Goal: Complete application form: Complete application form

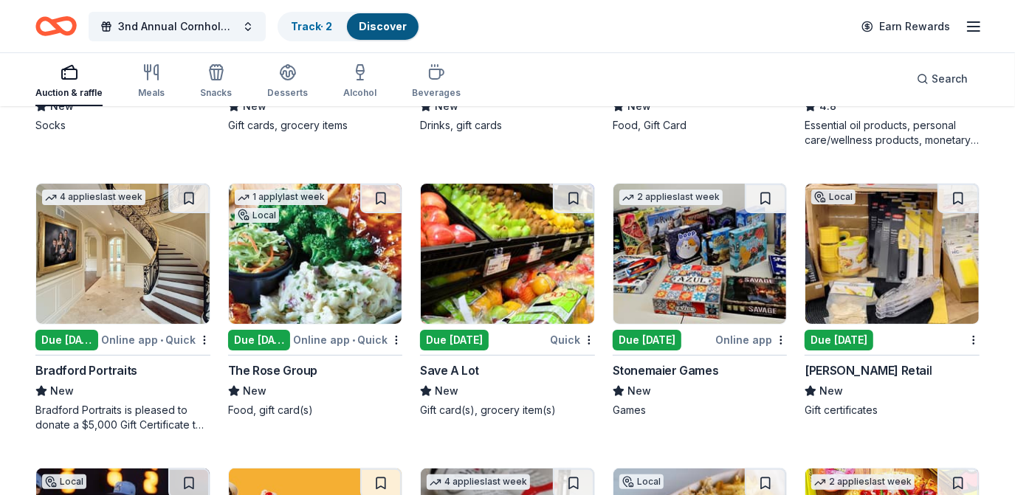
scroll to position [3609, 0]
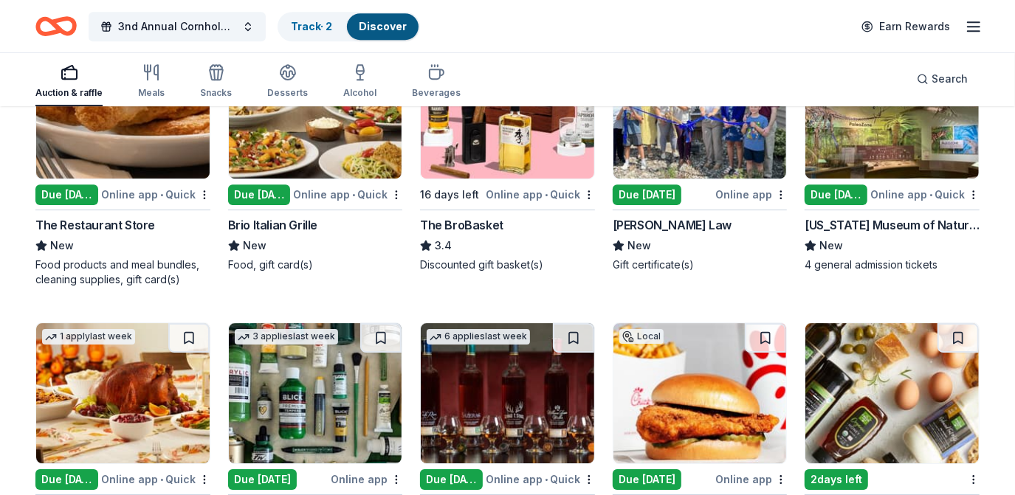
scroll to position [2938, 0]
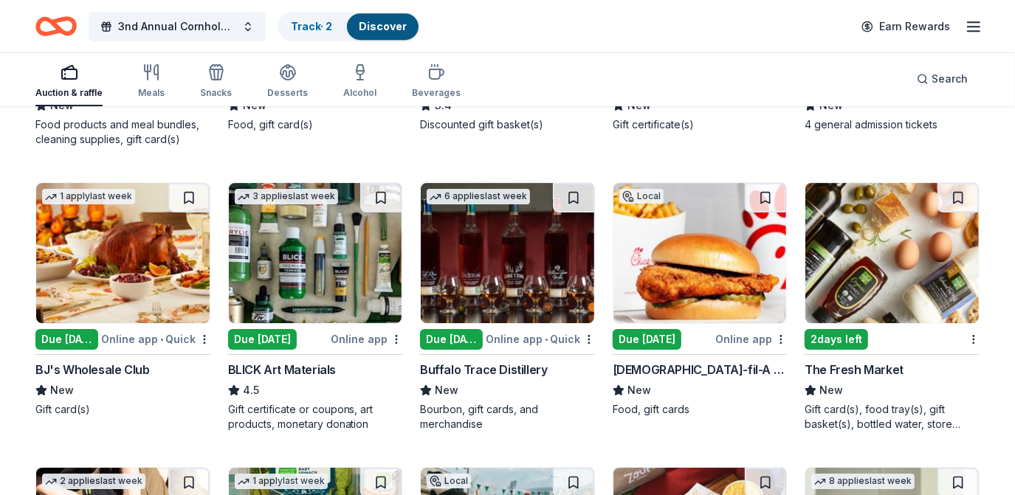
scroll to position [3207, 0]
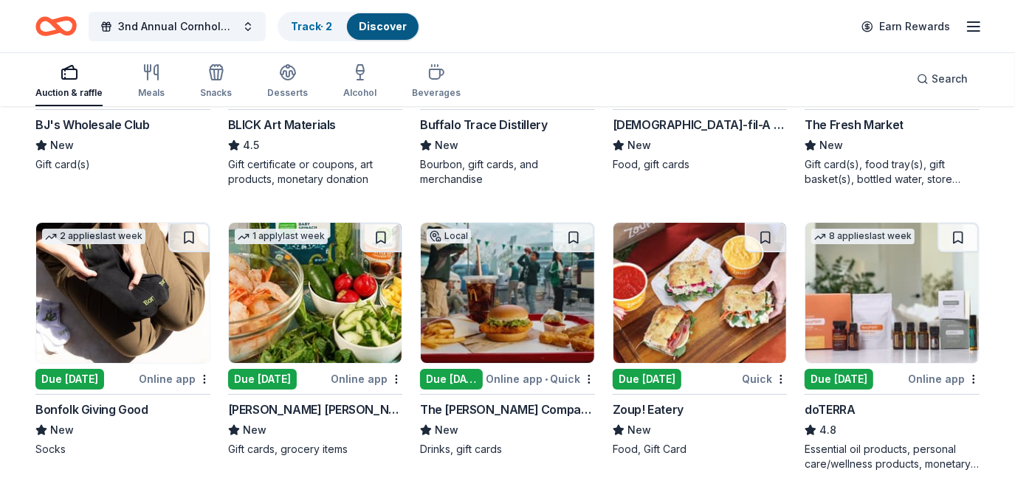
scroll to position [3475, 0]
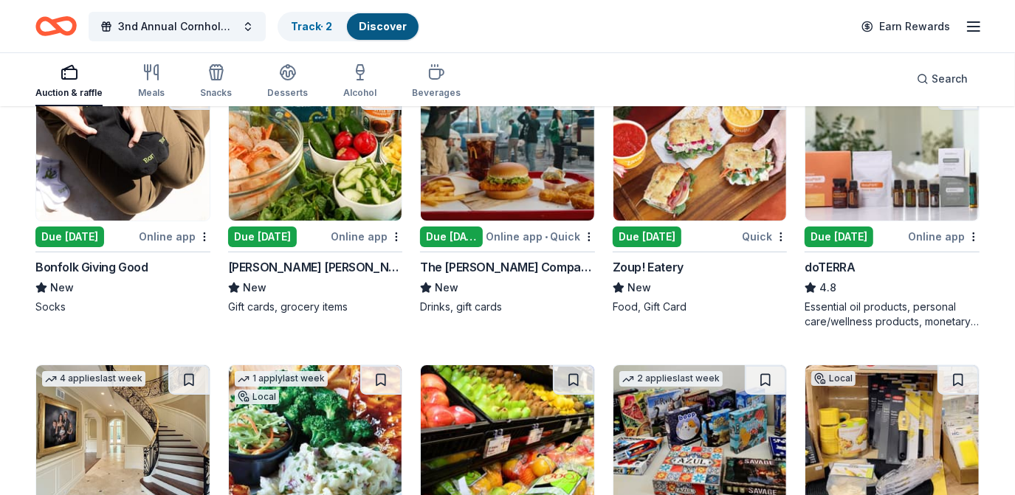
scroll to position [3609, 0]
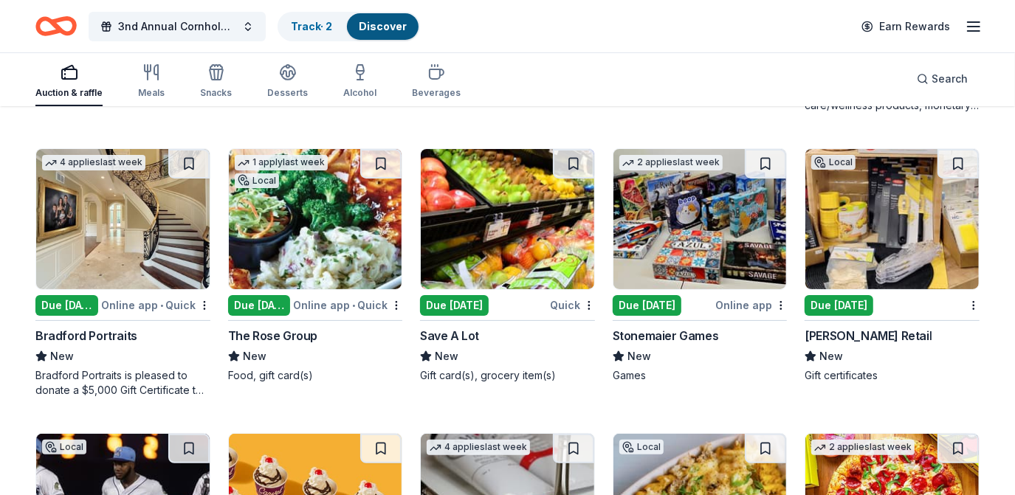
scroll to position [3810, 0]
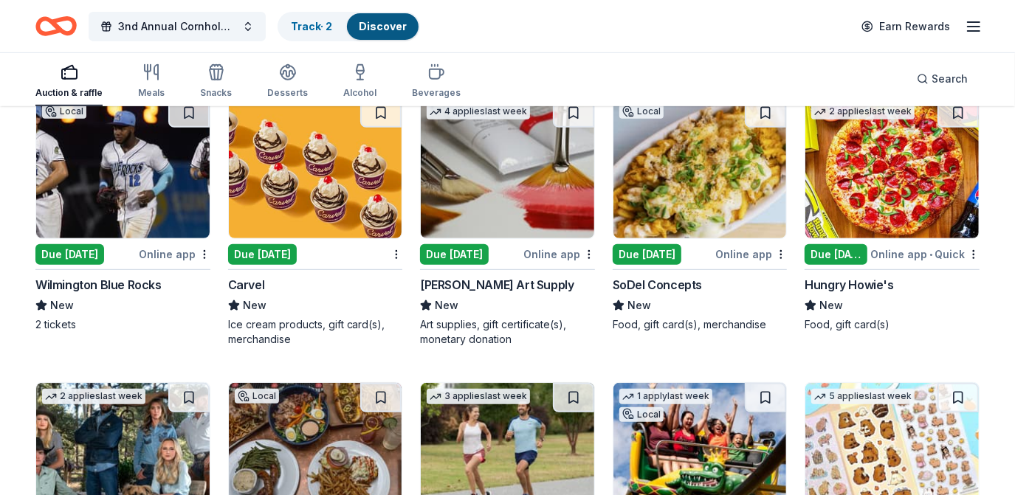
scroll to position [4146, 0]
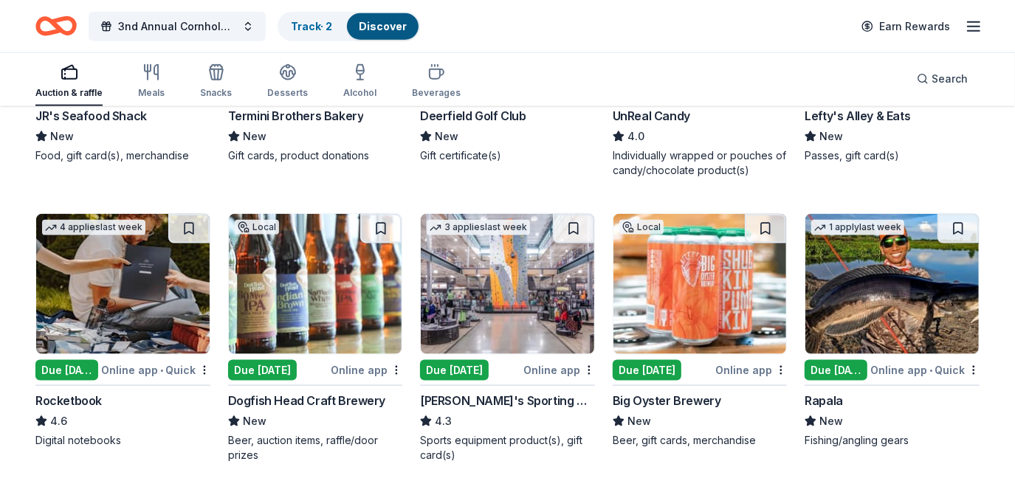
scroll to position [4817, 0]
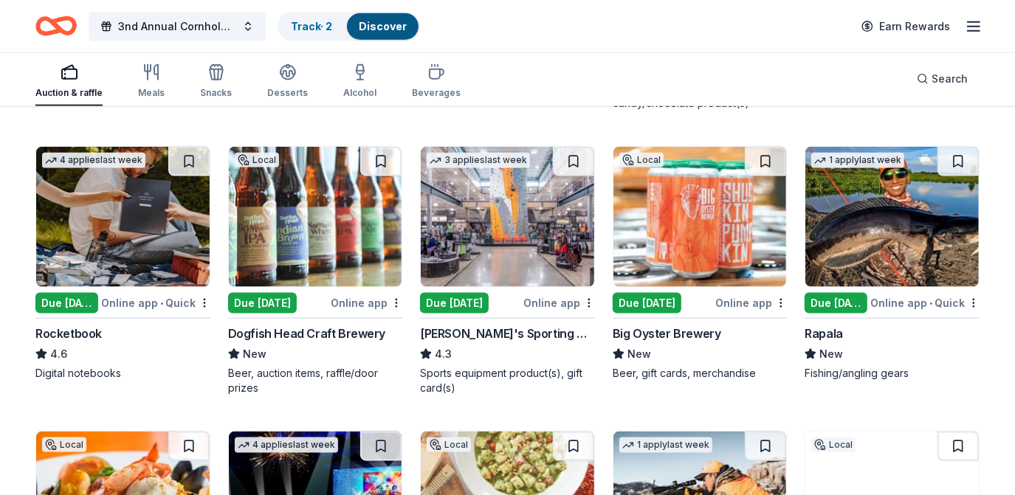
scroll to position [5018, 0]
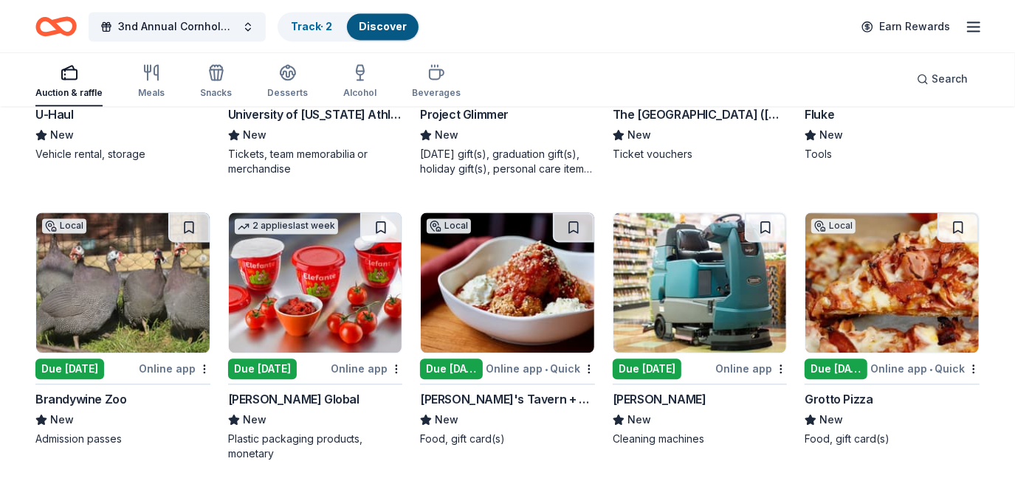
scroll to position [5756, 0]
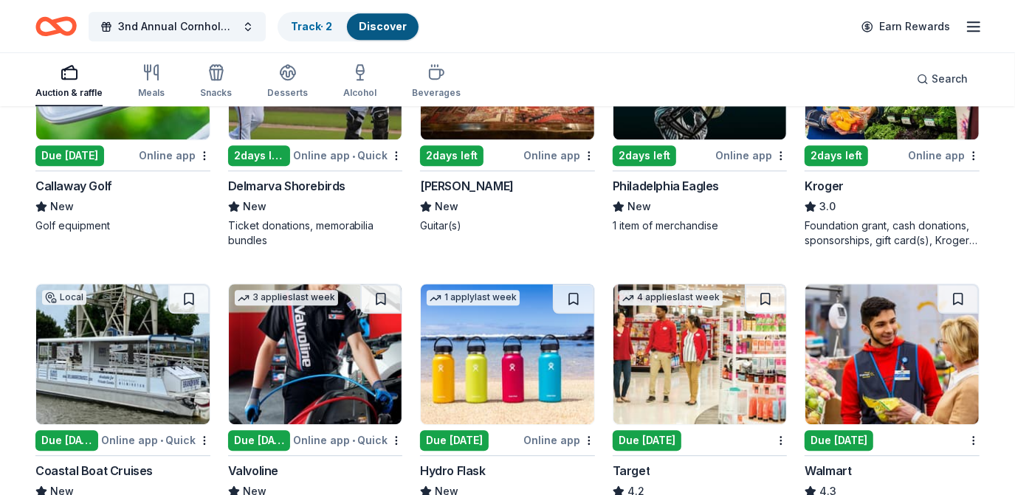
scroll to position [6159, 0]
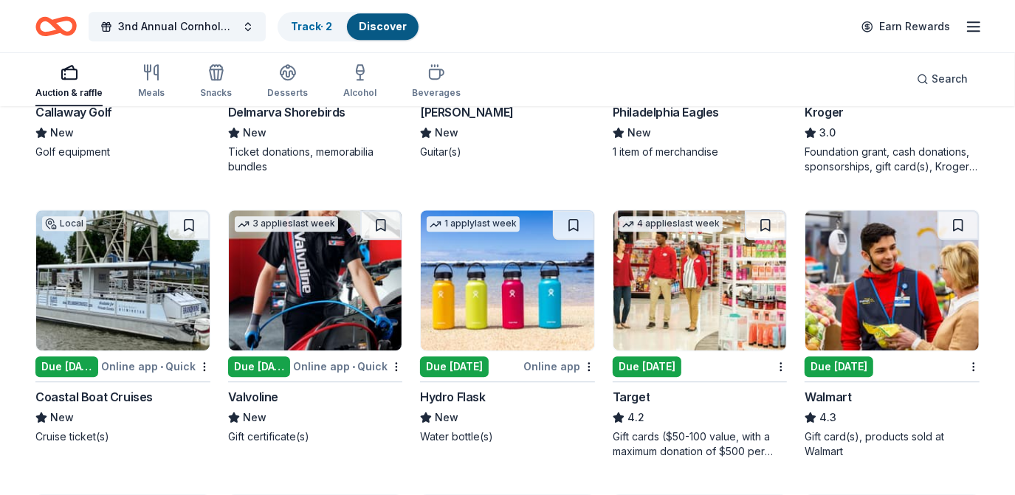
scroll to position [6360, 0]
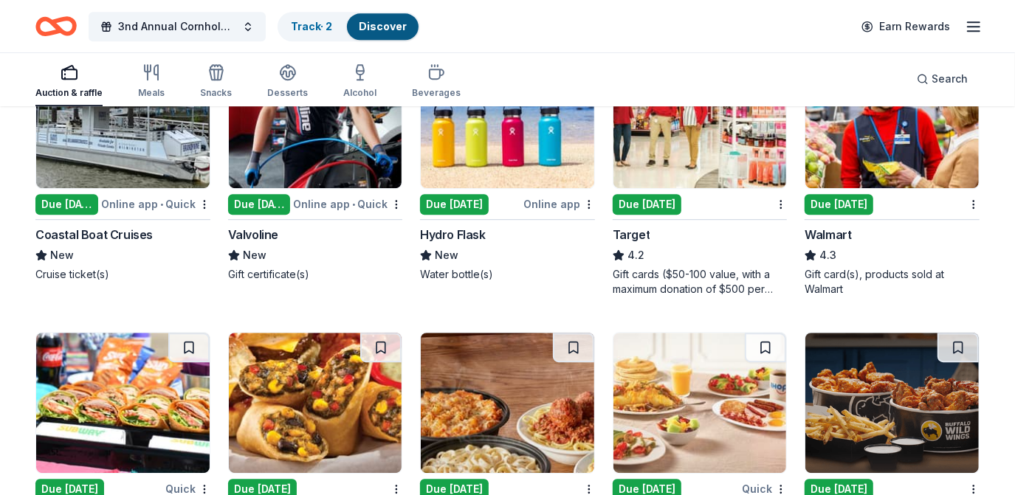
scroll to position [6494, 0]
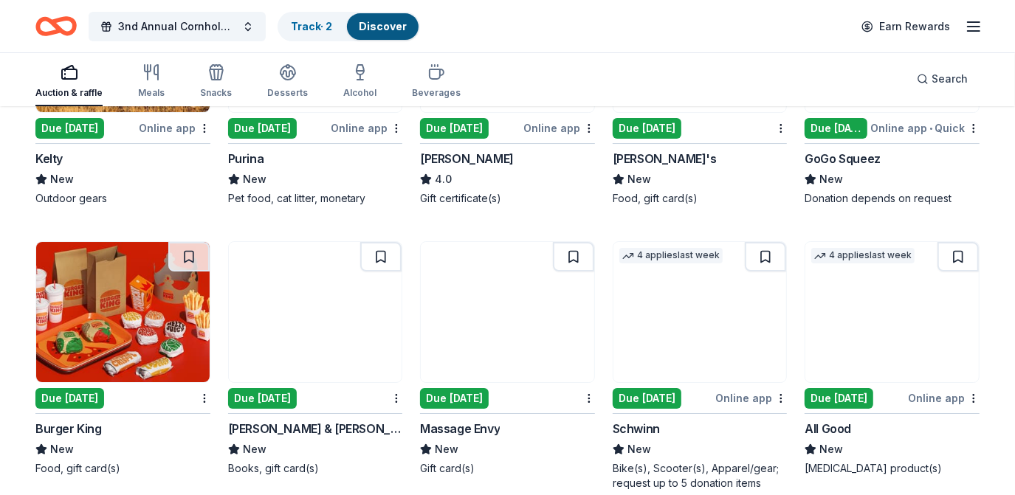
scroll to position [7098, 0]
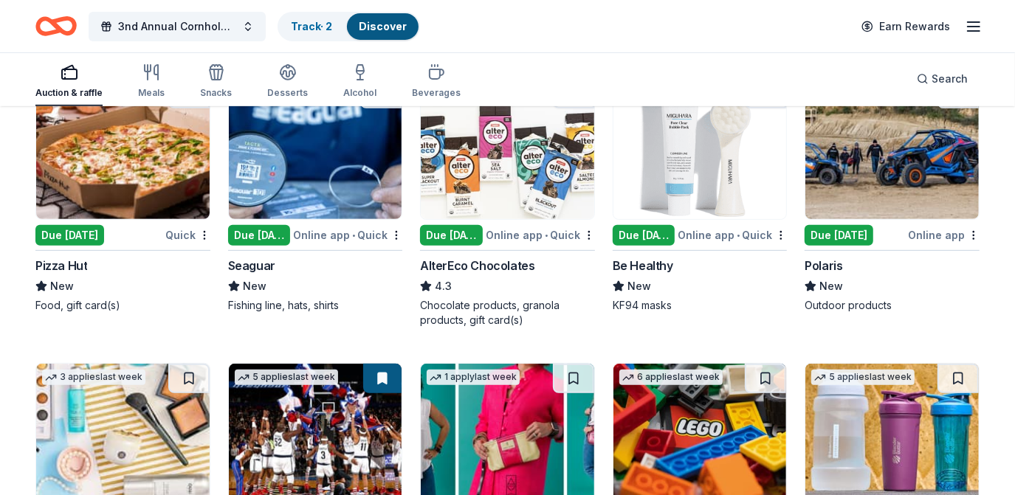
scroll to position [7702, 0]
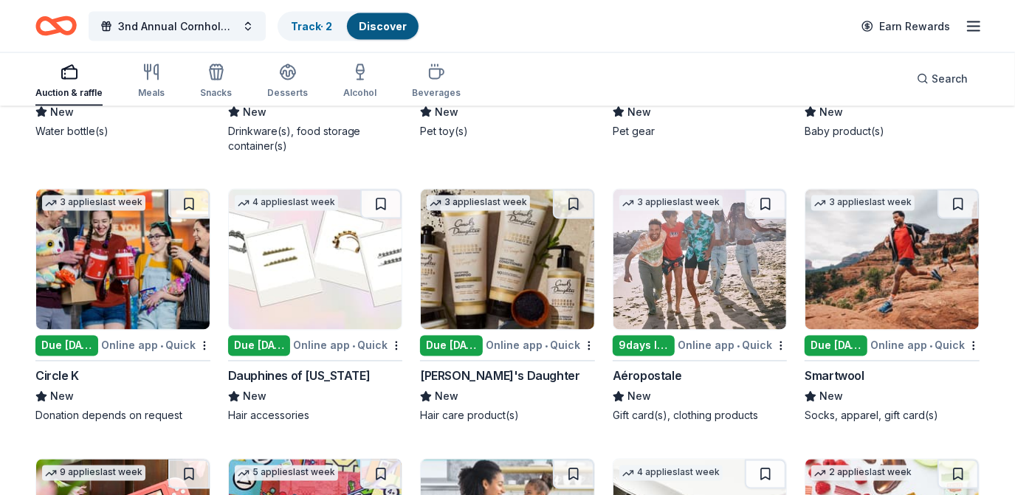
scroll to position [9143, 0]
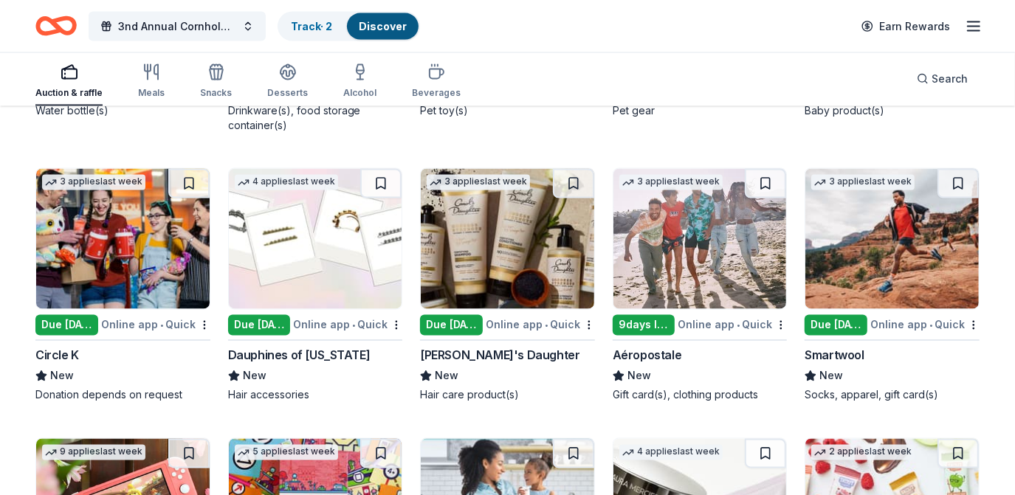
scroll to position [9359, 0]
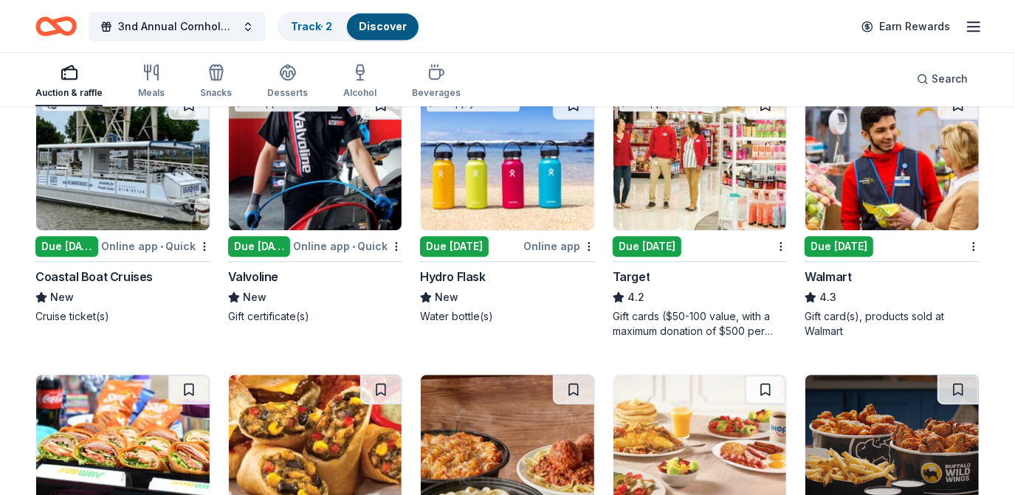
scroll to position [6273, 0]
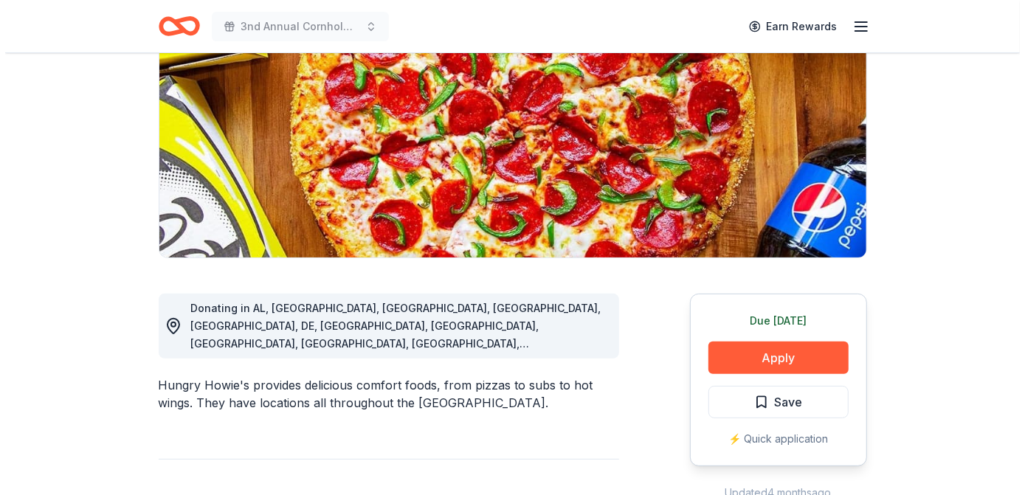
scroll to position [201, 0]
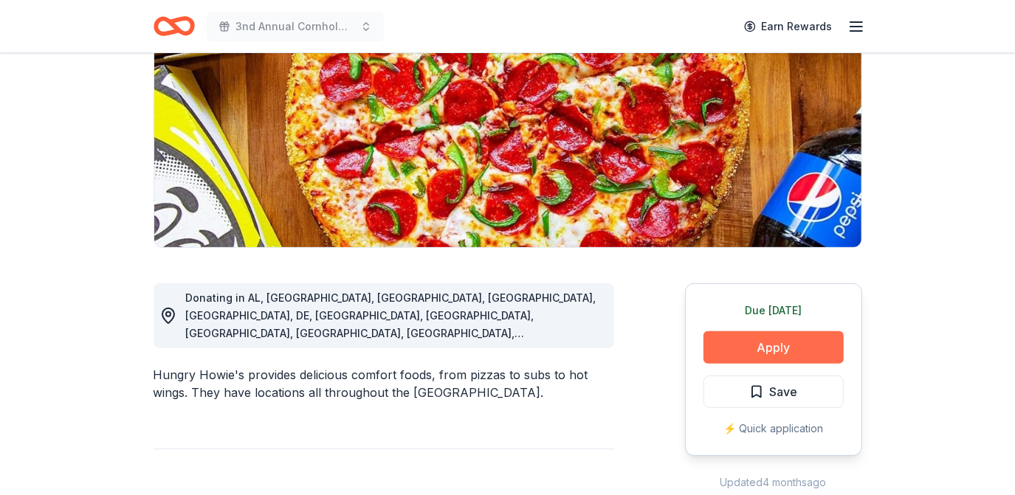
click at [777, 331] on button "Apply" at bounding box center [773, 347] width 140 height 32
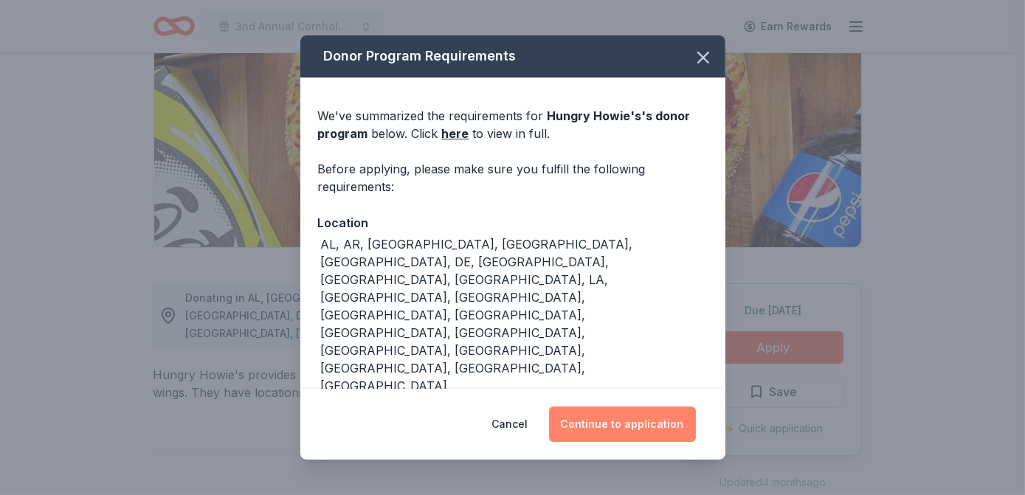
click at [659, 424] on button "Continue to application" at bounding box center [622, 424] width 147 height 35
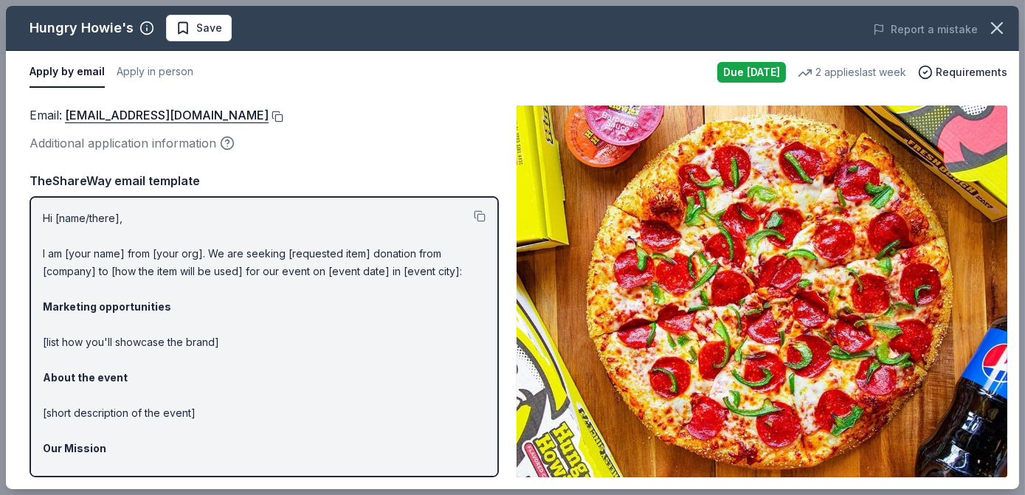
click at [269, 115] on button at bounding box center [276, 117] width 15 height 12
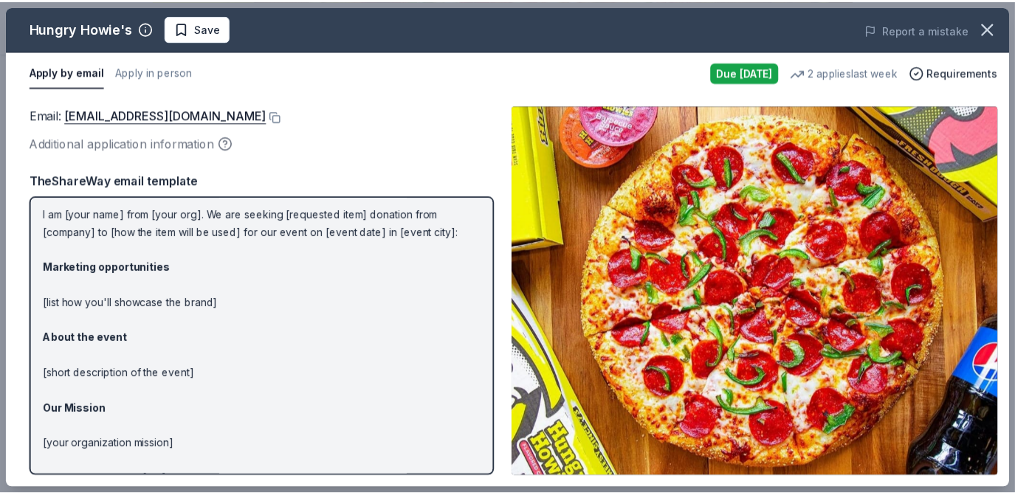
scroll to position [116, 0]
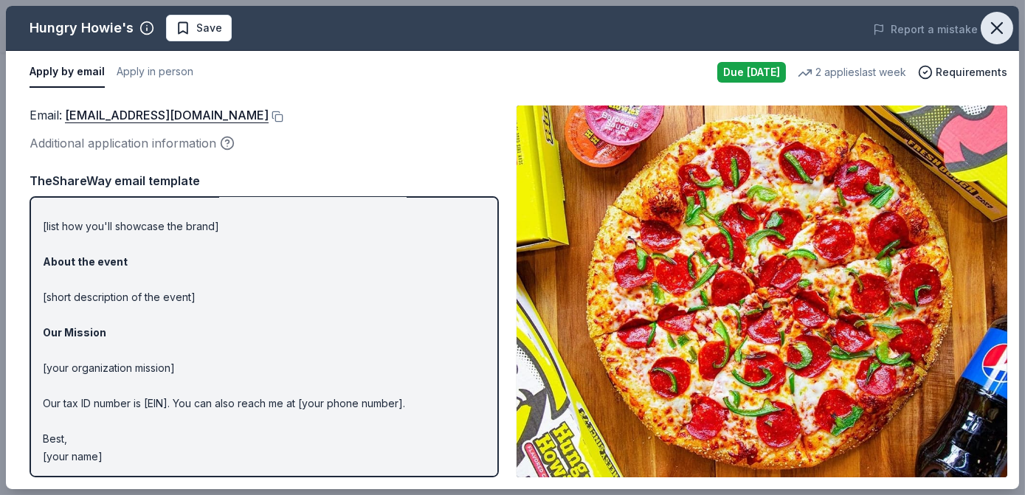
click at [999, 23] on icon "button" at bounding box center [997, 28] width 21 height 21
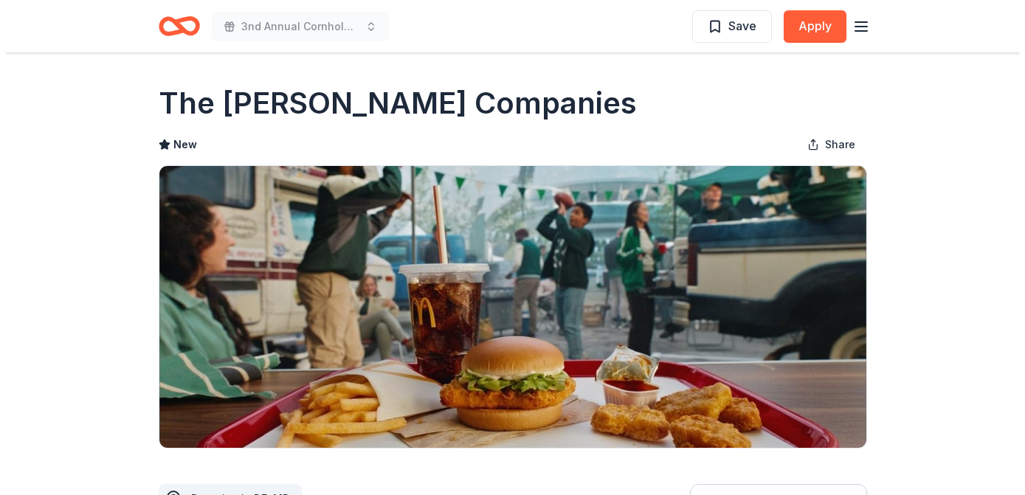
scroll to position [268, 0]
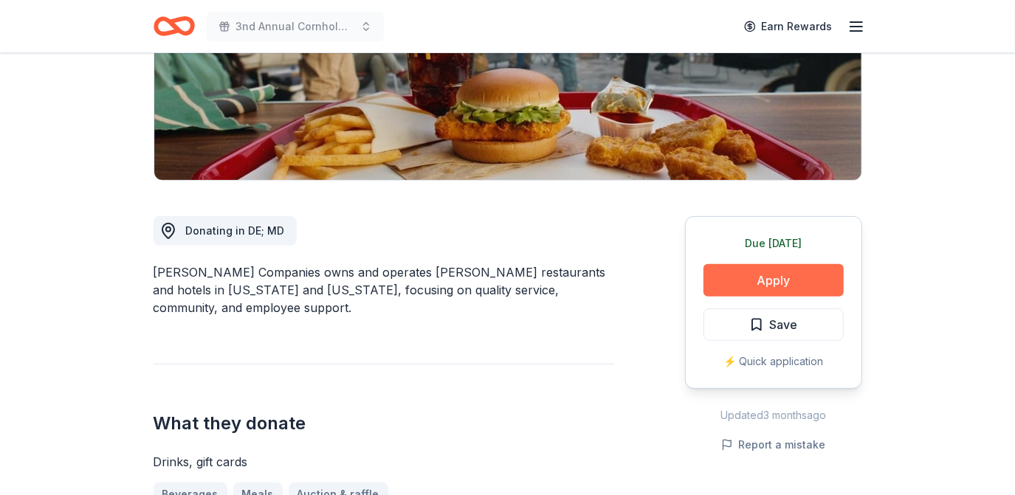
click at [736, 280] on button "Apply" at bounding box center [773, 280] width 140 height 32
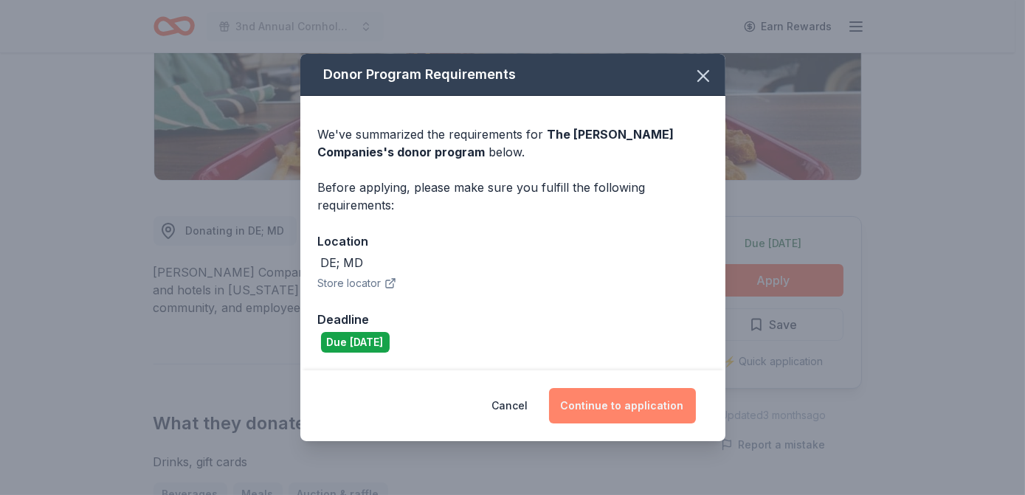
click at [633, 408] on button "Continue to application" at bounding box center [622, 405] width 147 height 35
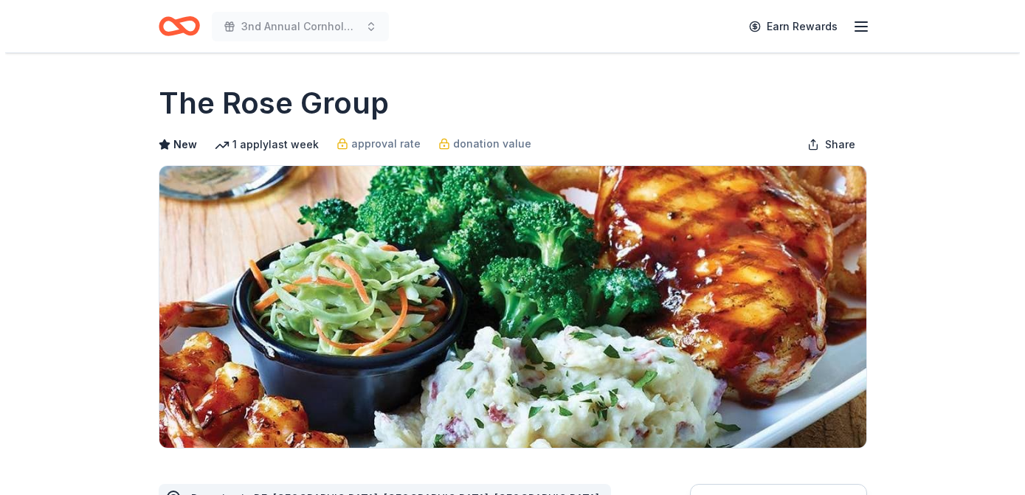
scroll to position [201, 0]
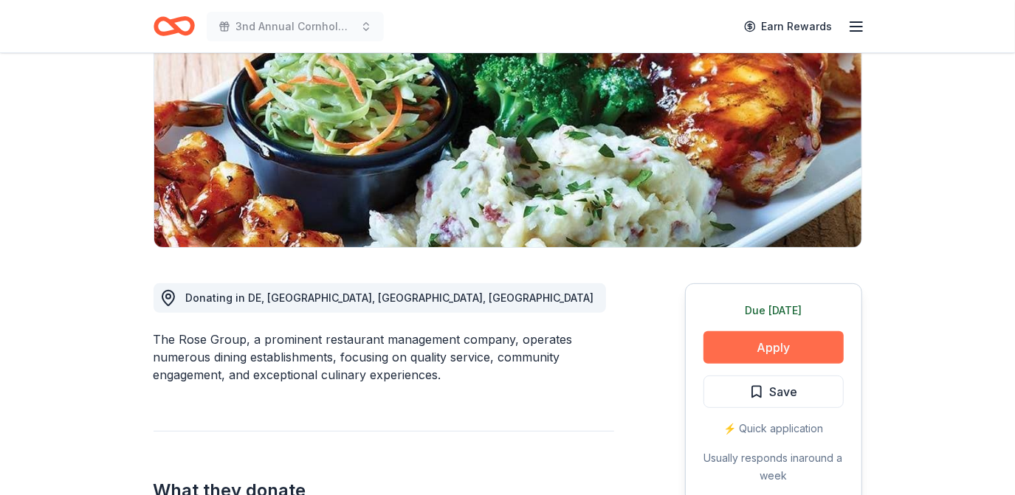
click at [765, 345] on button "Apply" at bounding box center [773, 347] width 140 height 32
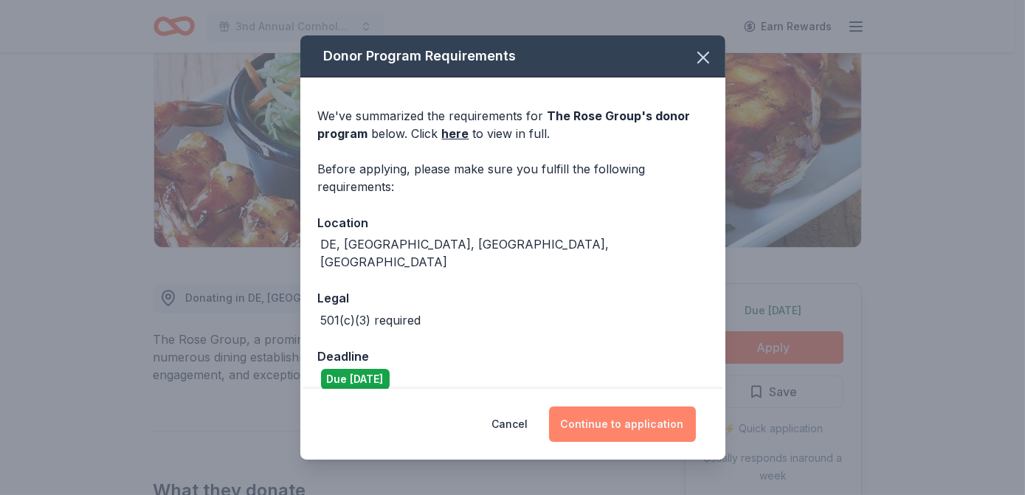
click at [669, 435] on button "Continue to application" at bounding box center [622, 424] width 147 height 35
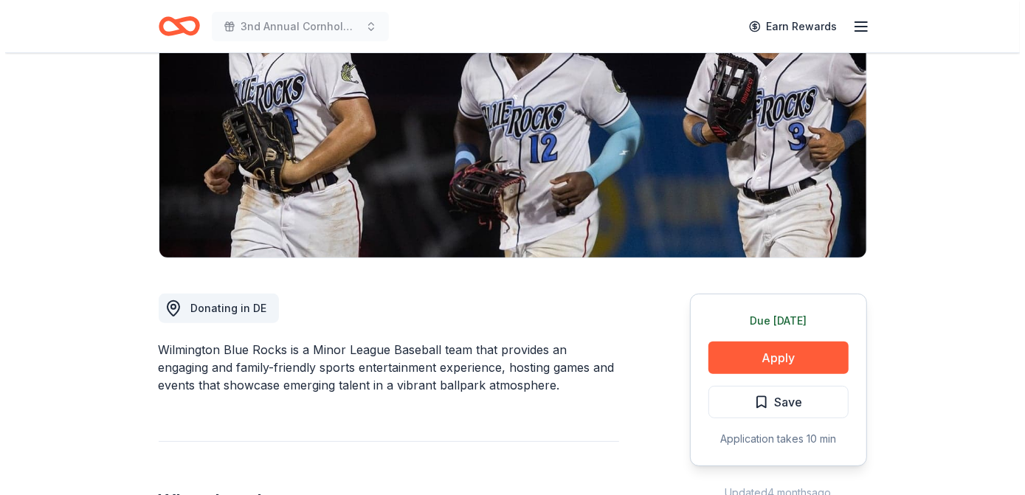
scroll to position [201, 0]
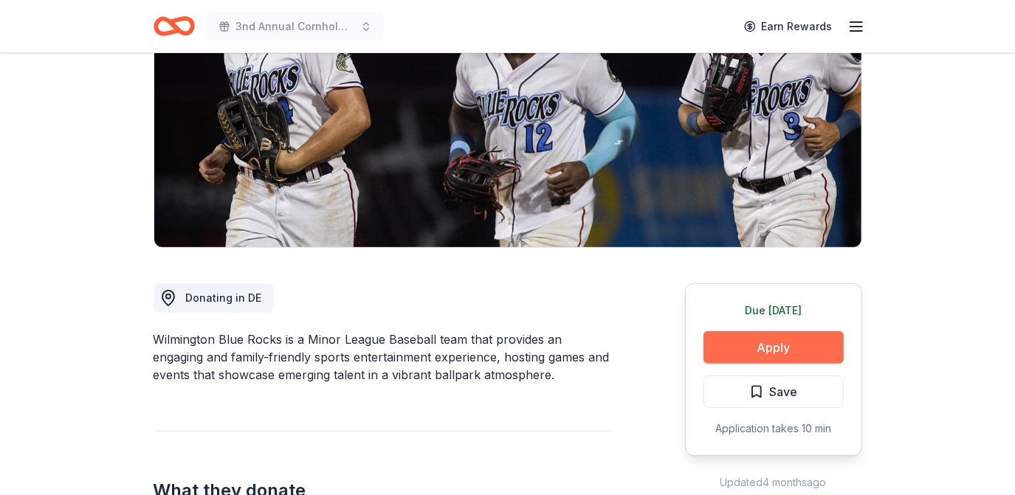
click at [782, 347] on button "Apply" at bounding box center [773, 347] width 140 height 32
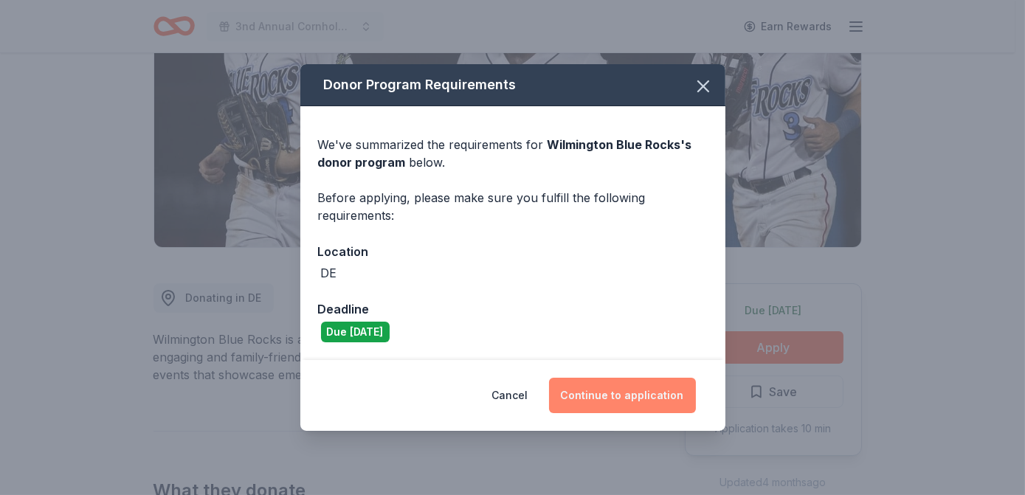
click at [600, 400] on button "Continue to application" at bounding box center [622, 395] width 147 height 35
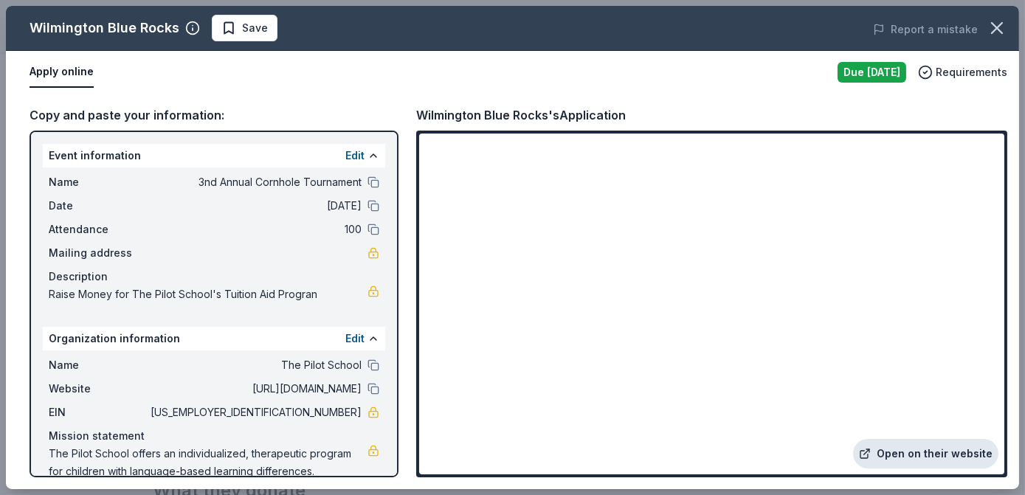
click at [897, 454] on link "Open on their website" at bounding box center [925, 454] width 145 height 30
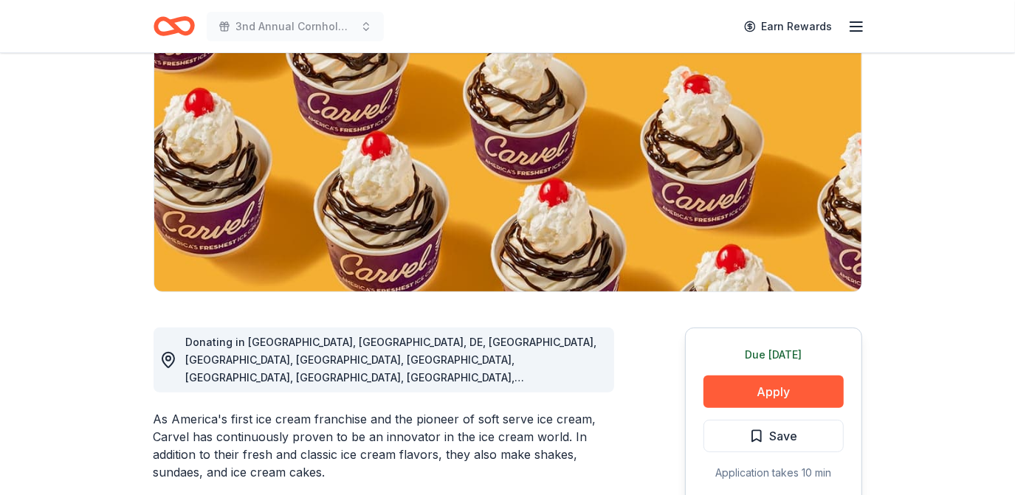
scroll to position [201, 0]
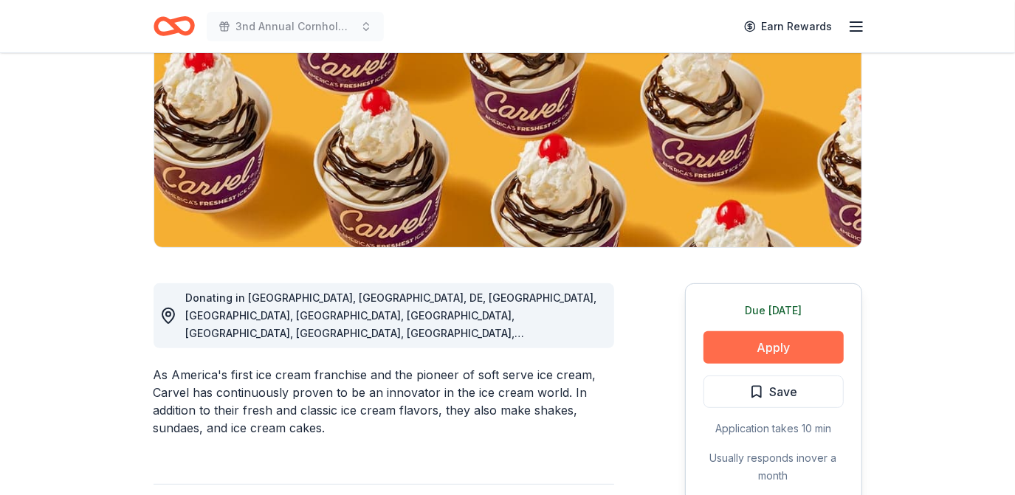
click at [775, 331] on button "Apply" at bounding box center [773, 347] width 140 height 32
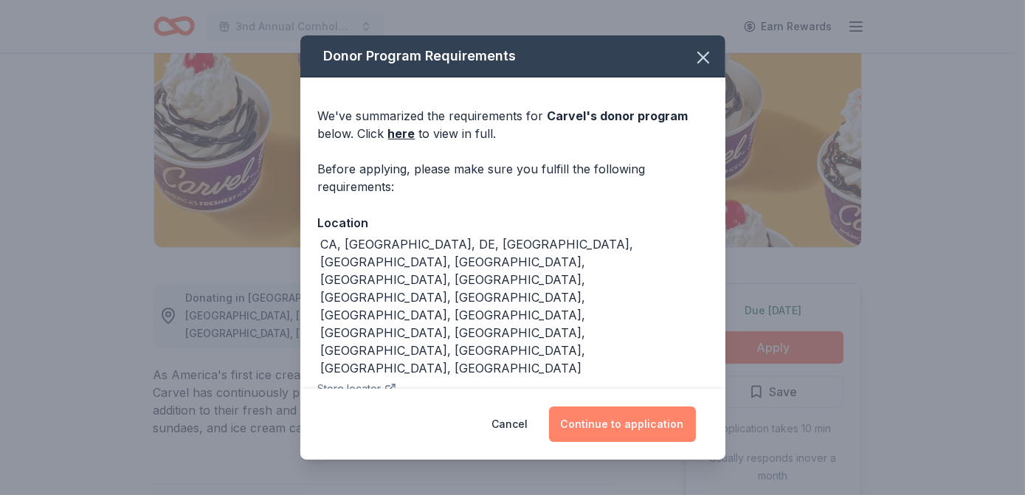
click at [675, 407] on button "Continue to application" at bounding box center [622, 424] width 147 height 35
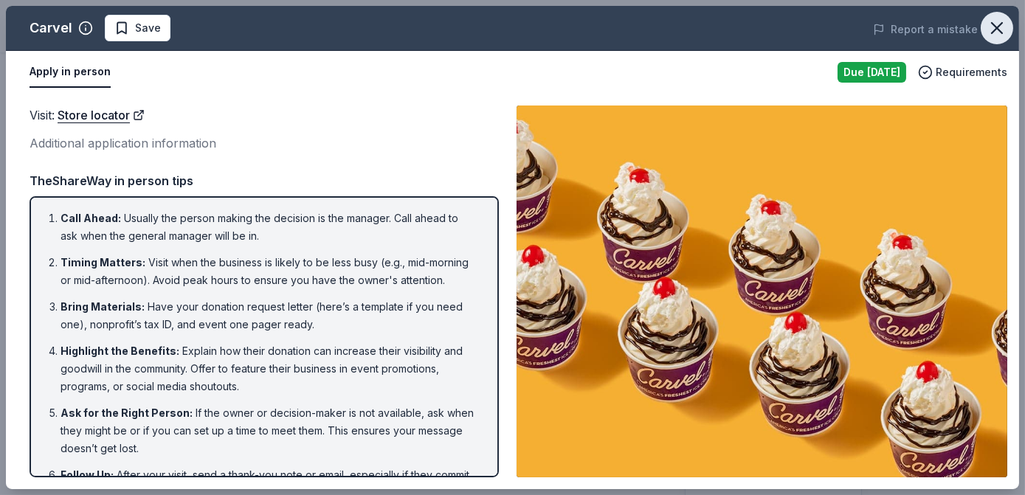
click at [996, 33] on icon "button" at bounding box center [997, 28] width 21 height 21
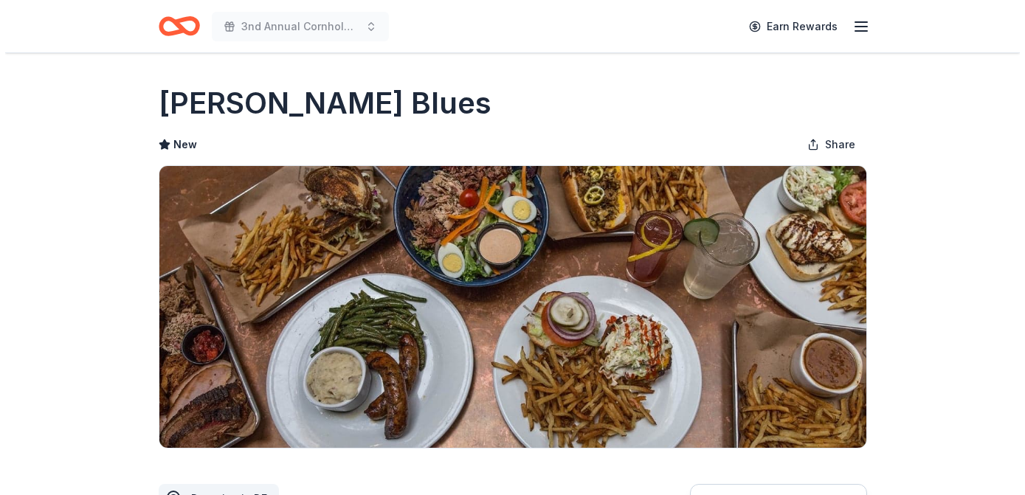
scroll to position [268, 0]
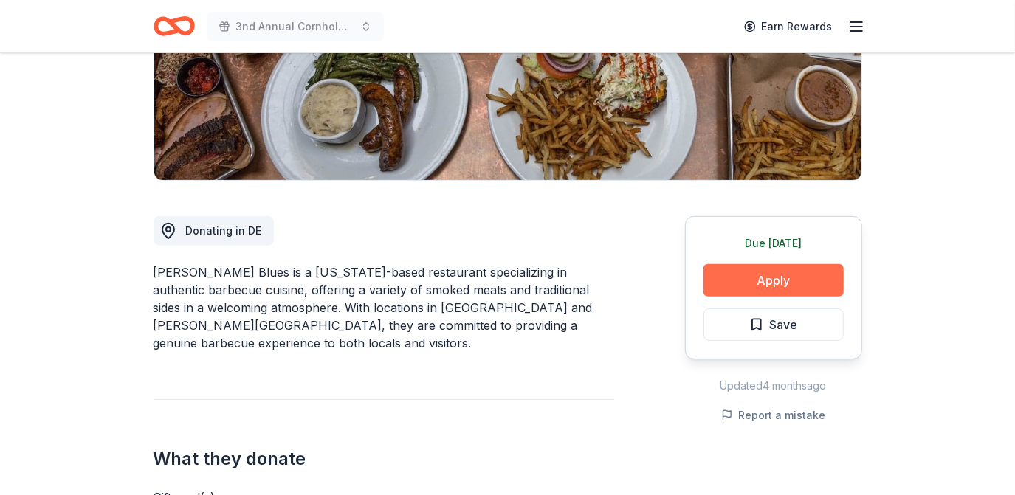
click at [768, 275] on button "Apply" at bounding box center [773, 280] width 140 height 32
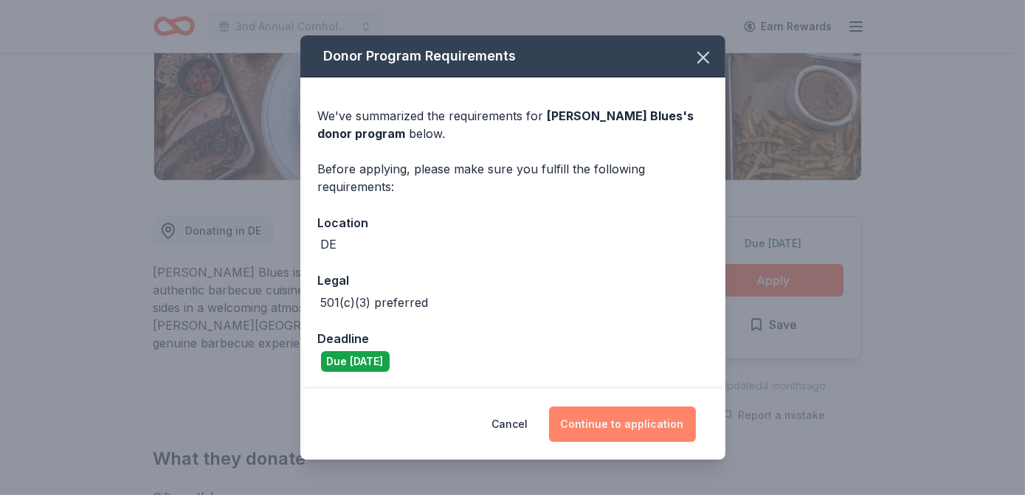
click at [601, 429] on button "Continue to application" at bounding box center [622, 424] width 147 height 35
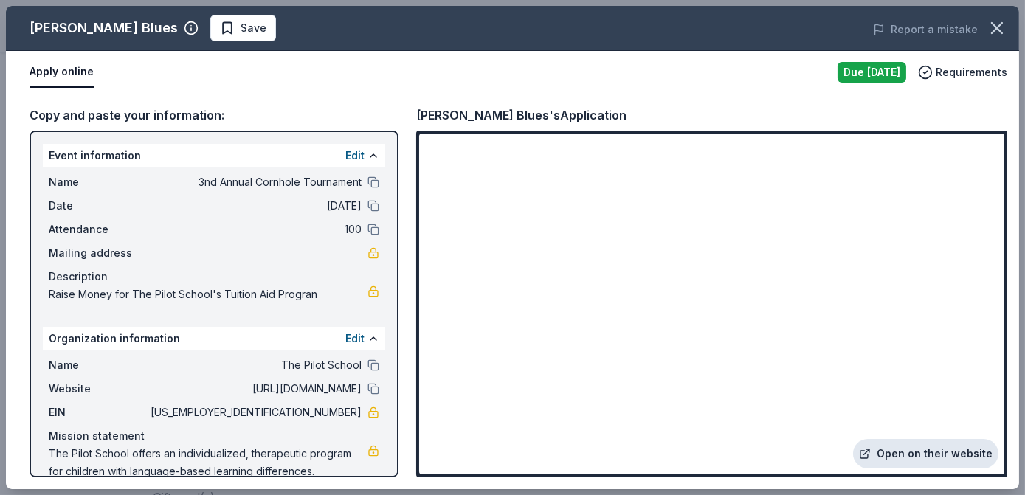
click at [956, 452] on link "Open on their website" at bounding box center [925, 454] width 145 height 30
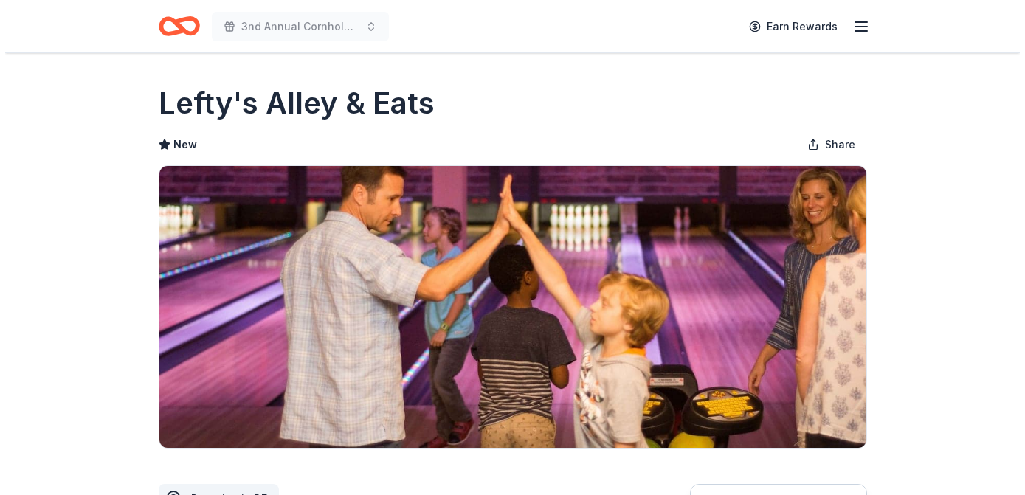
scroll to position [201, 0]
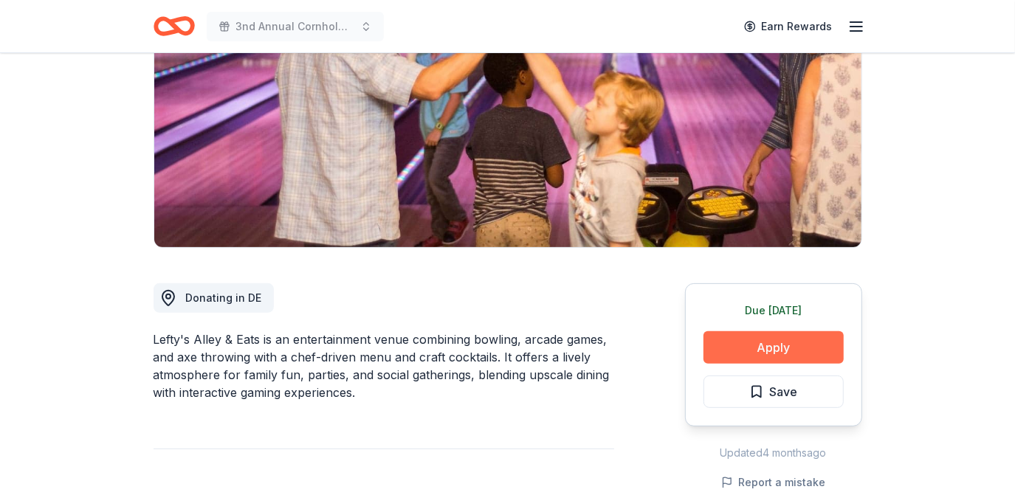
click at [738, 344] on button "Apply" at bounding box center [773, 347] width 140 height 32
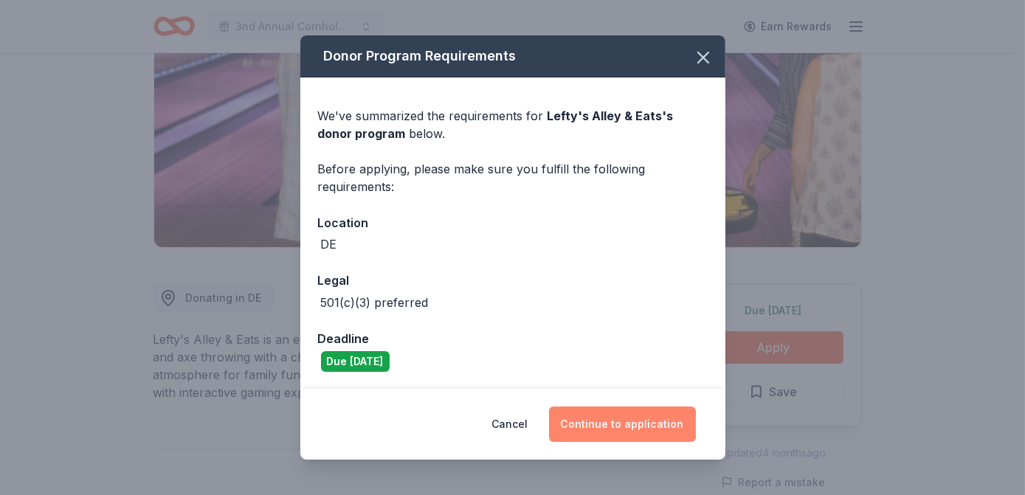
click at [641, 418] on button "Continue to application" at bounding box center [622, 424] width 147 height 35
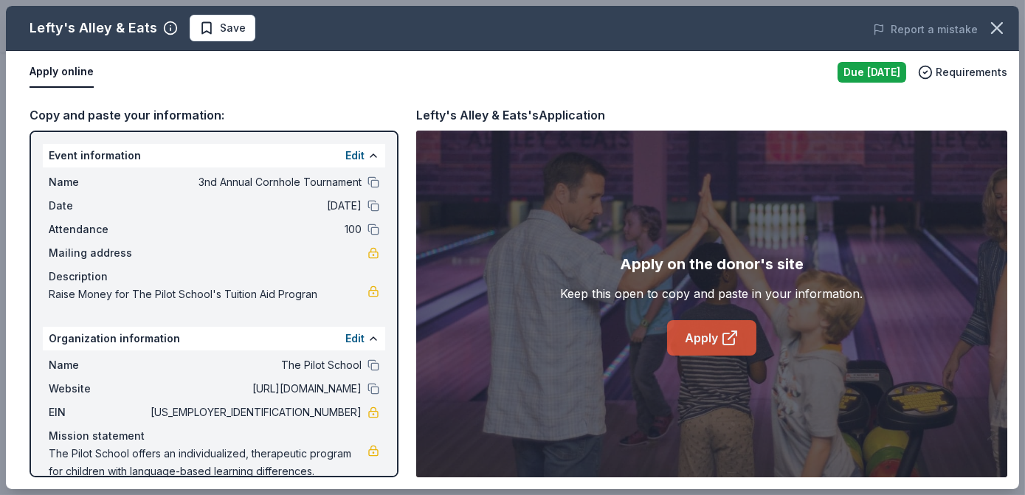
click at [686, 350] on link "Apply" at bounding box center [711, 337] width 89 height 35
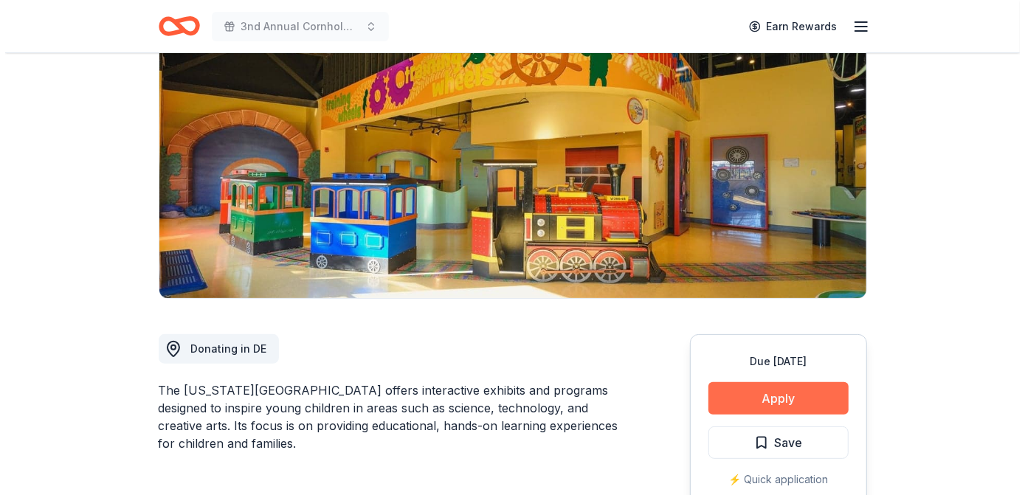
scroll to position [201, 0]
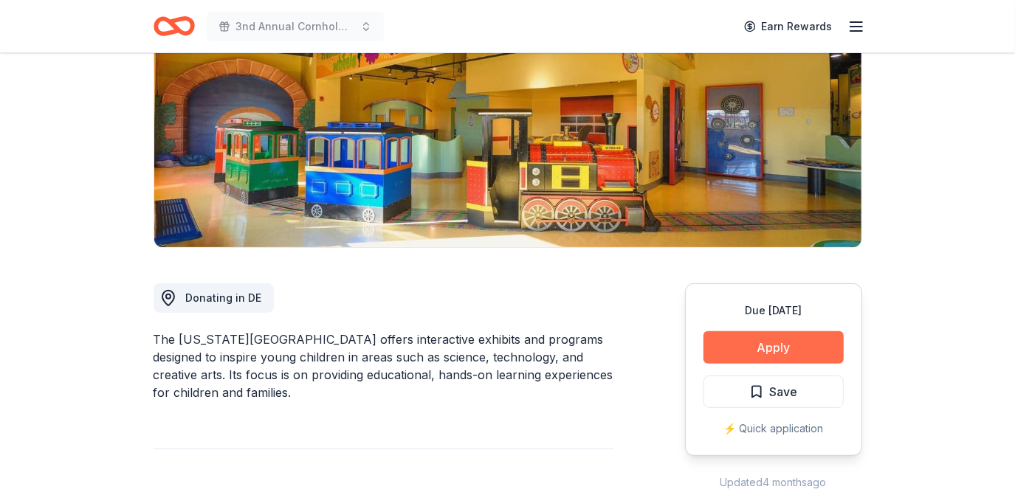
click at [752, 355] on button "Apply" at bounding box center [773, 347] width 140 height 32
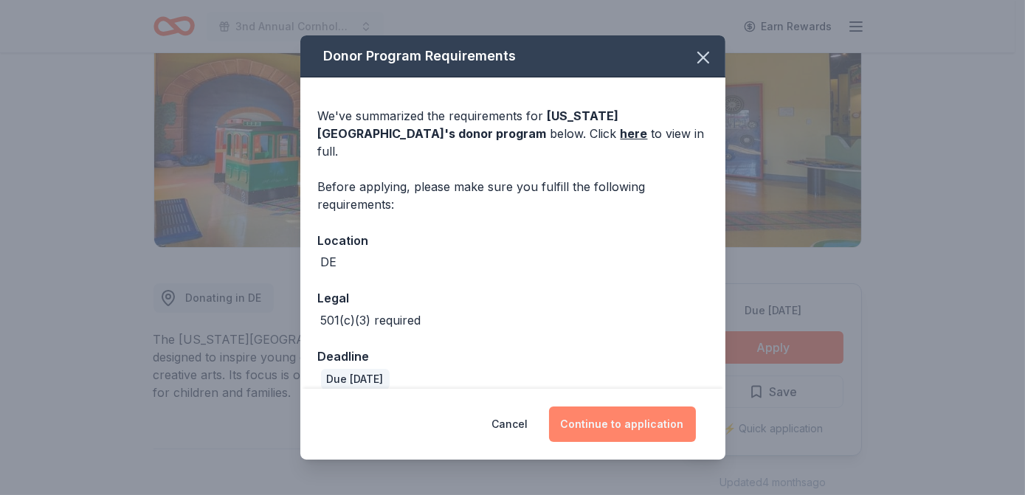
click at [588, 408] on button "Continue to application" at bounding box center [622, 424] width 147 height 35
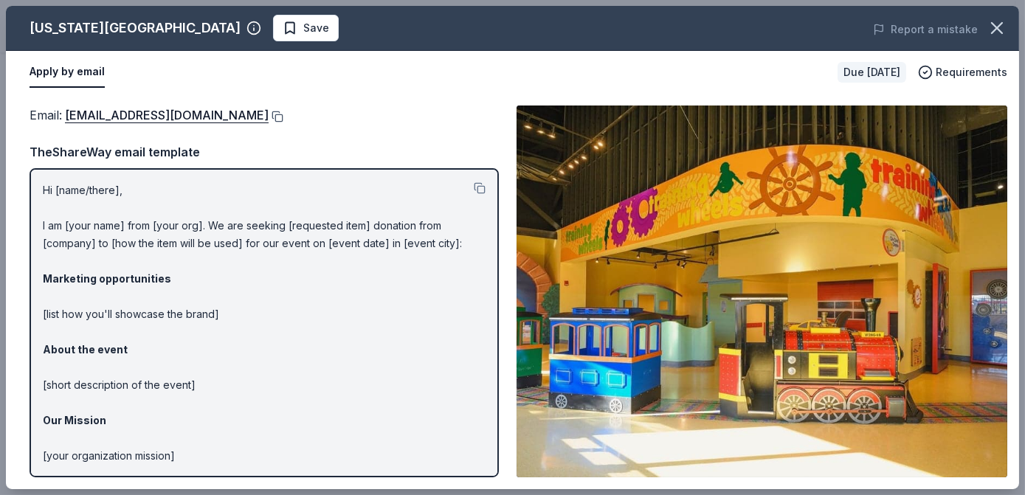
click at [283, 117] on button at bounding box center [276, 117] width 15 height 12
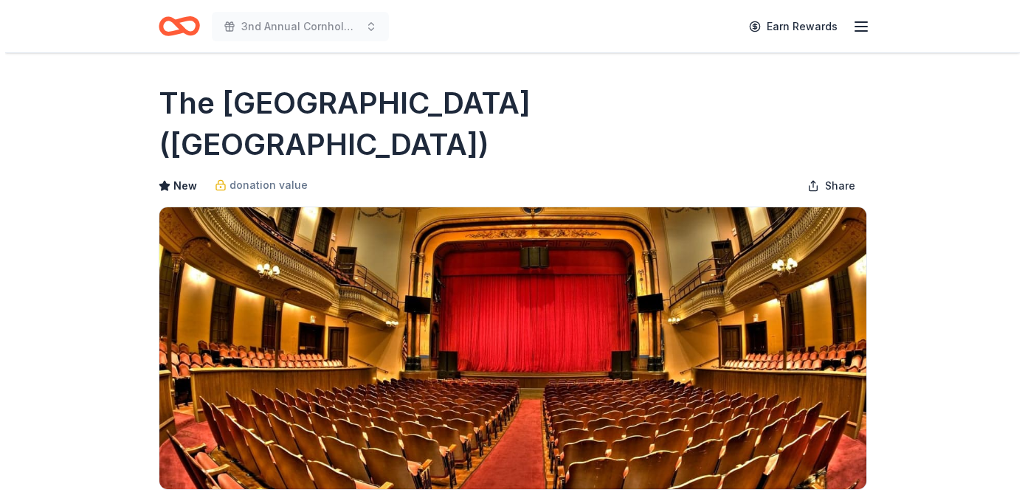
scroll to position [201, 0]
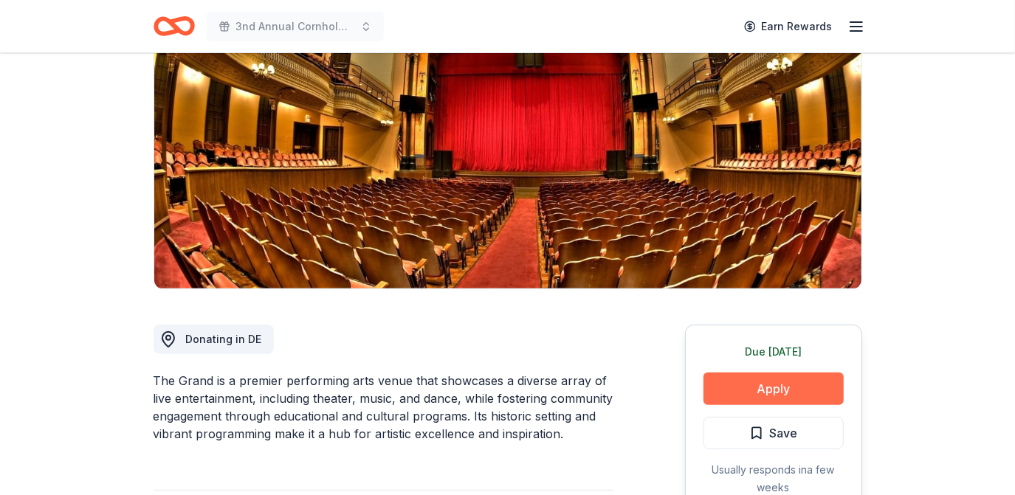
click at [765, 373] on button "Apply" at bounding box center [773, 389] width 140 height 32
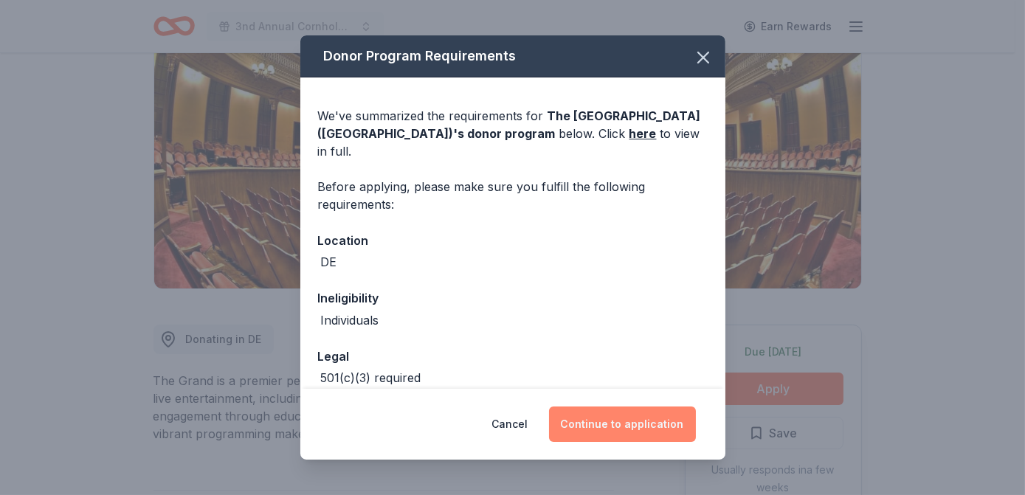
click at [645, 413] on button "Continue to application" at bounding box center [622, 424] width 147 height 35
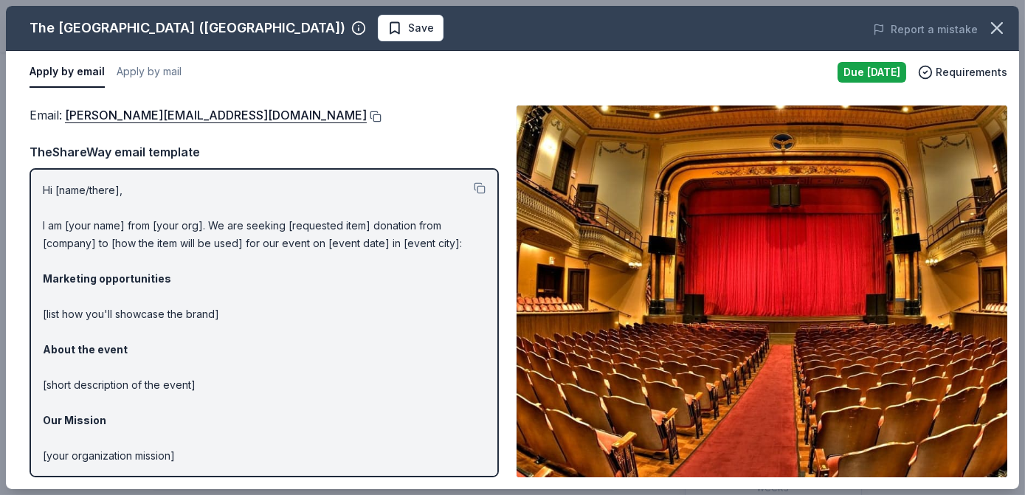
click at [367, 115] on button at bounding box center [374, 117] width 15 height 12
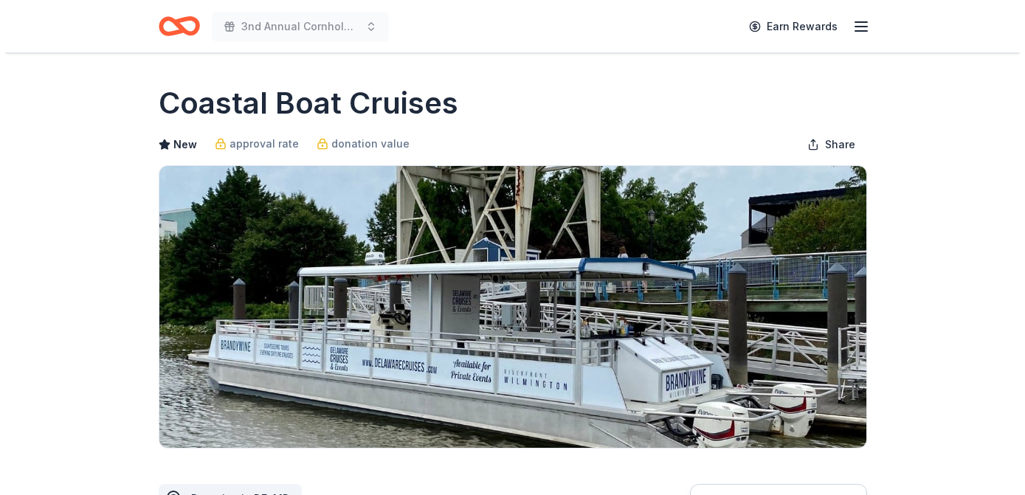
scroll to position [335, 0]
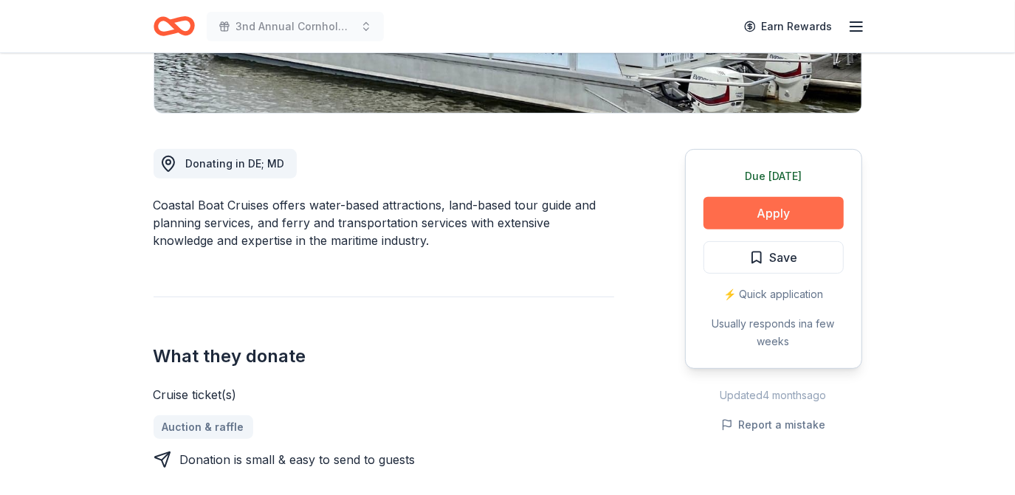
click at [783, 204] on button "Apply" at bounding box center [773, 213] width 140 height 32
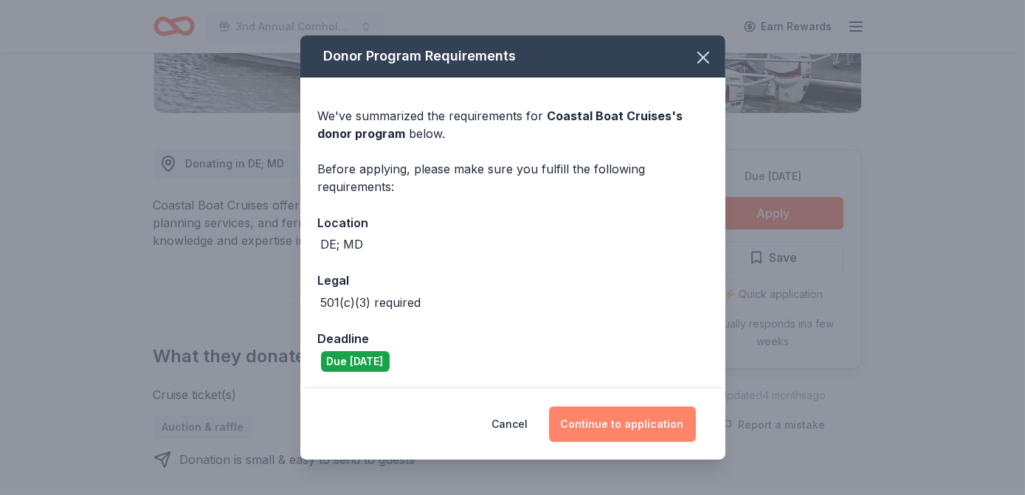
click at [655, 422] on button "Continue to application" at bounding box center [622, 424] width 147 height 35
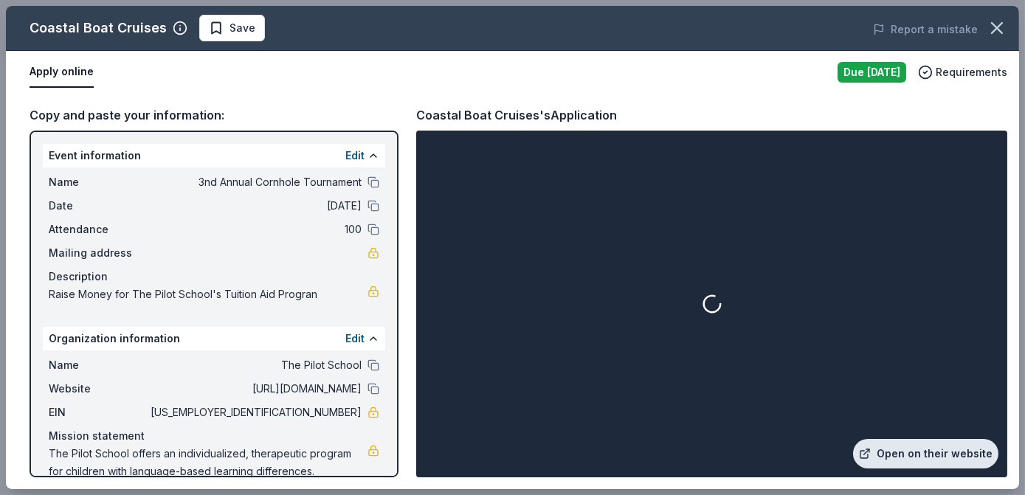
click at [917, 458] on link "Open on their website" at bounding box center [925, 454] width 145 height 30
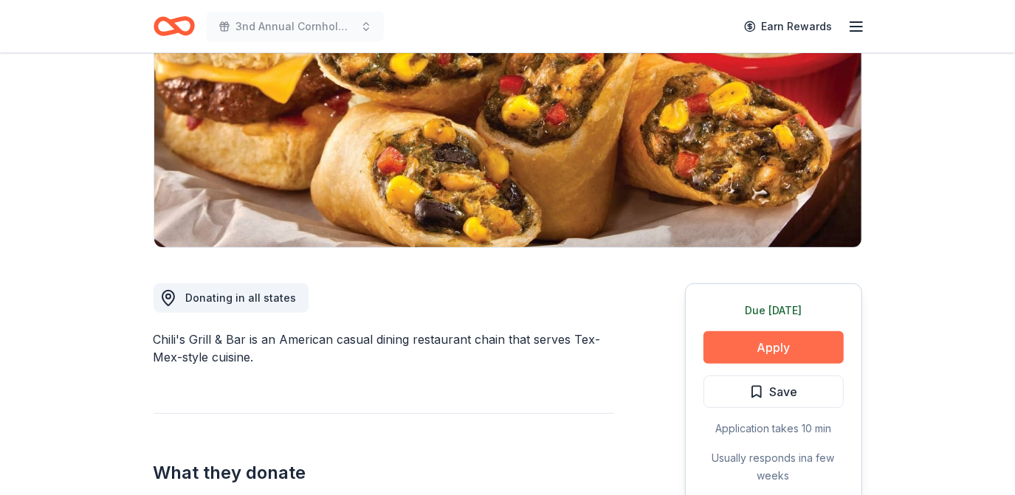
click at [770, 354] on button "Apply" at bounding box center [773, 347] width 140 height 32
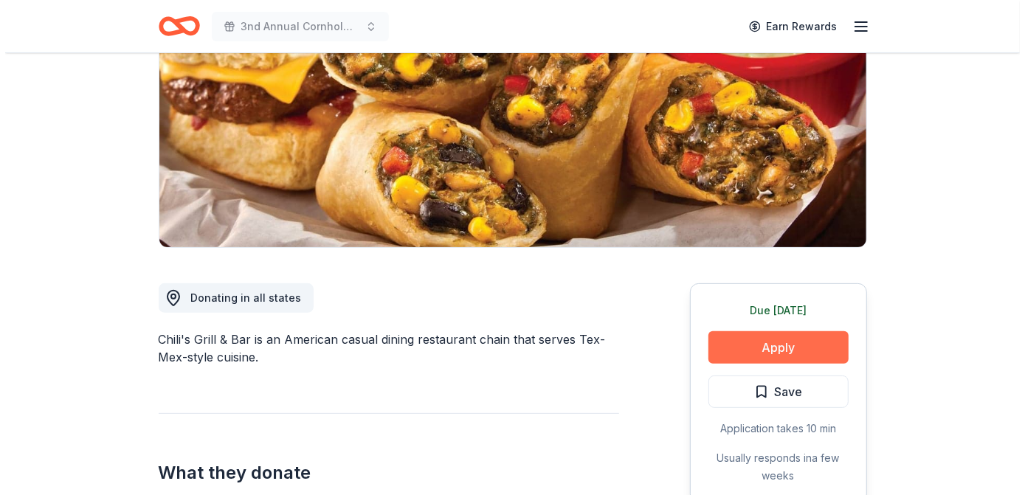
scroll to position [201, 0]
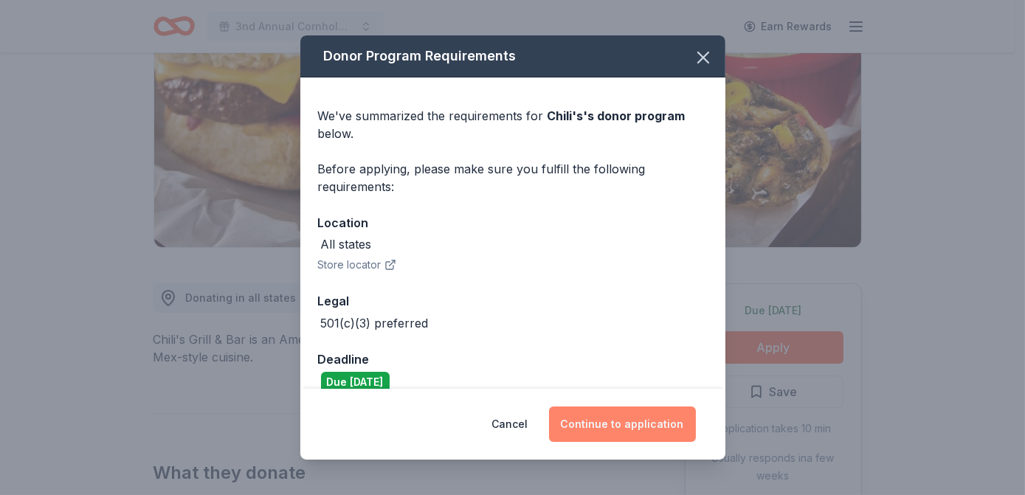
click at [639, 424] on button "Continue to application" at bounding box center [622, 424] width 147 height 35
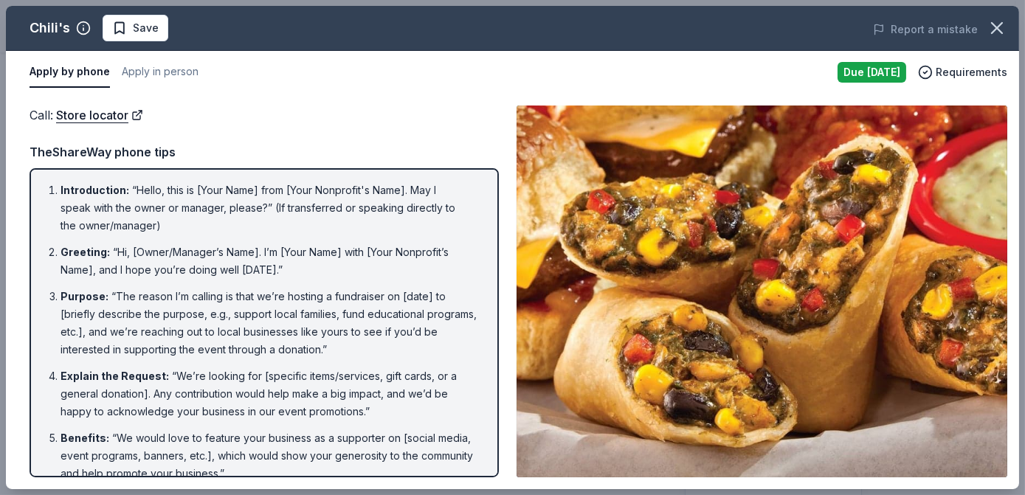
click at [872, 71] on div "Due [DATE]" at bounding box center [872, 72] width 69 height 21
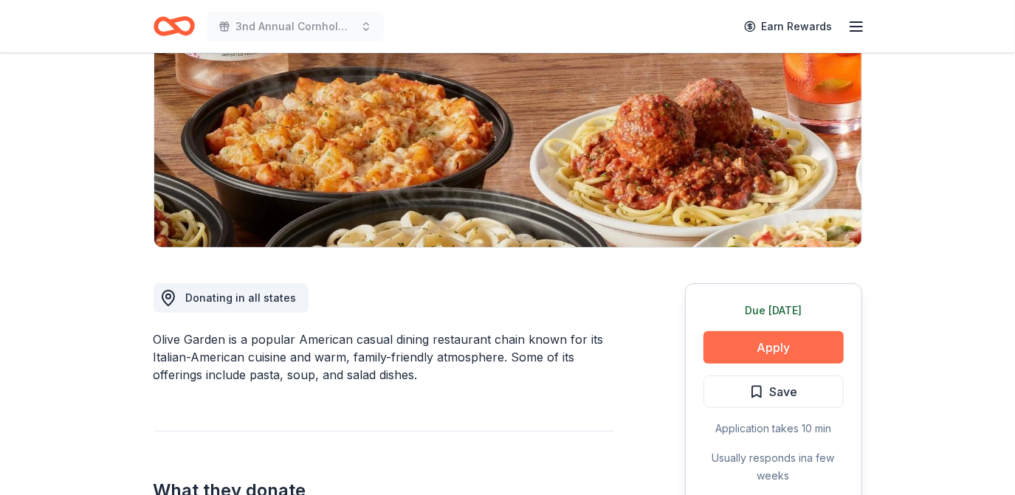
click at [756, 349] on button "Apply" at bounding box center [773, 347] width 140 height 32
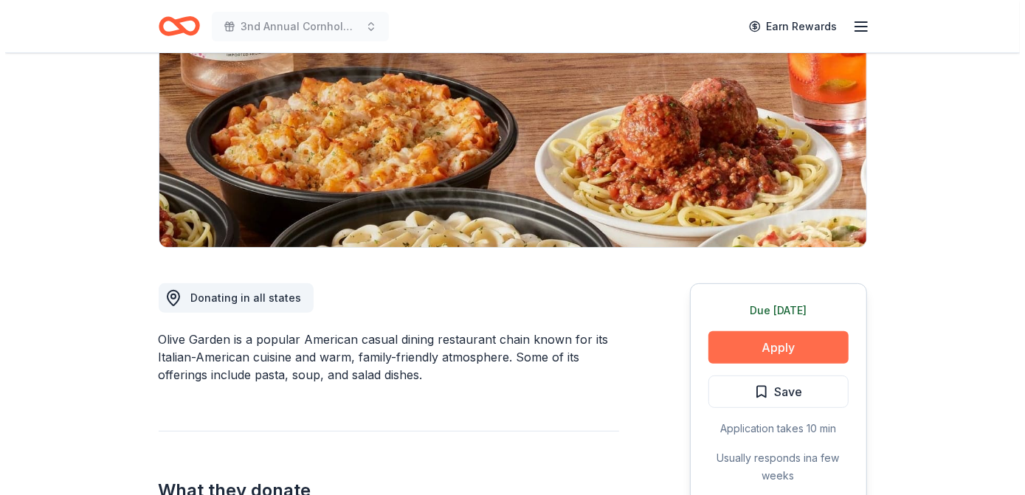
scroll to position [268, 0]
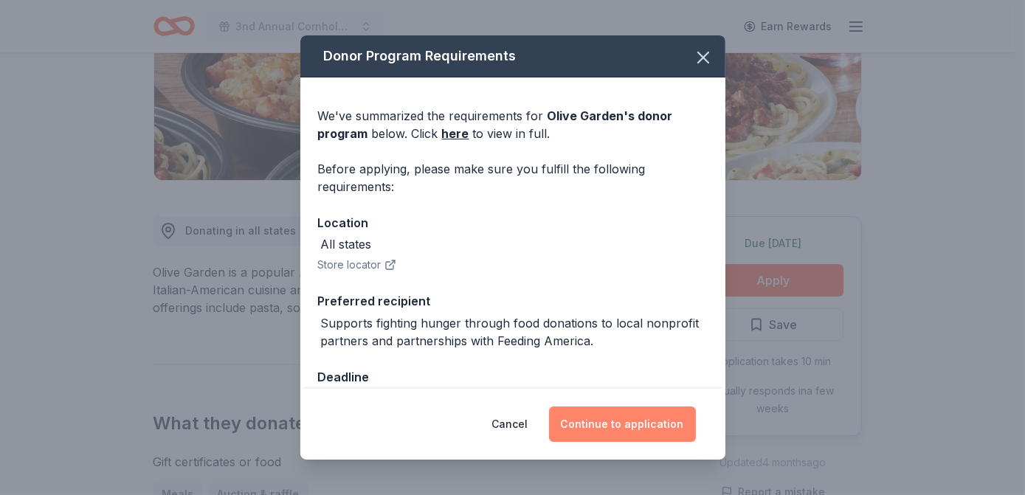
click at [627, 425] on button "Continue to application" at bounding box center [622, 424] width 147 height 35
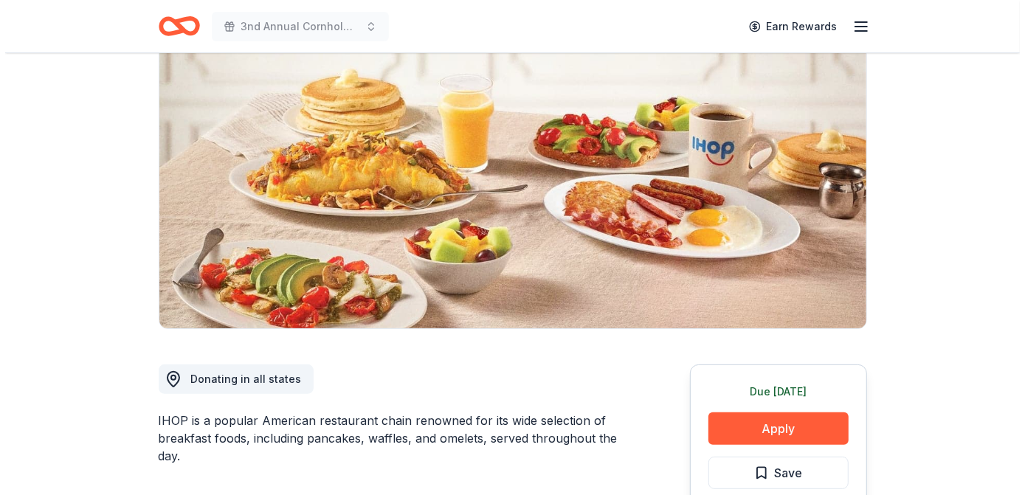
scroll to position [134, 0]
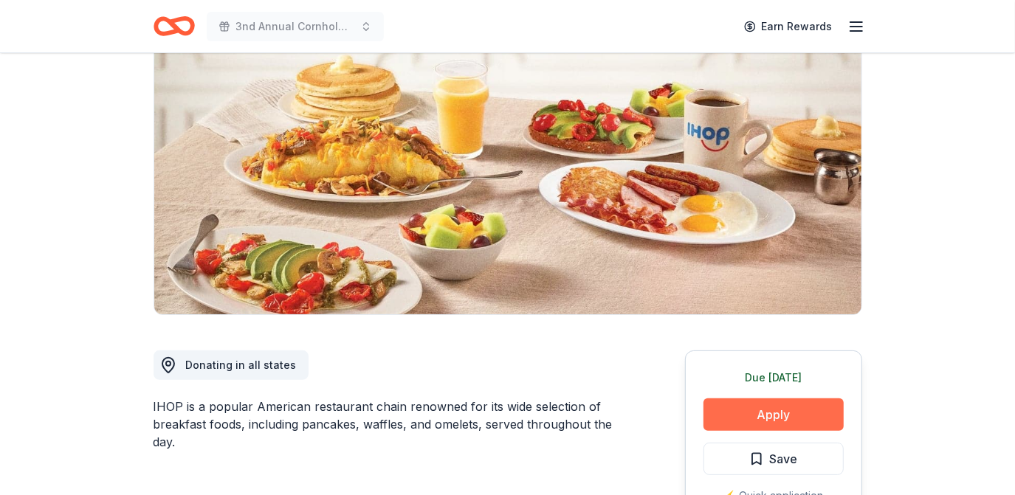
click at [780, 424] on button "Apply" at bounding box center [773, 415] width 140 height 32
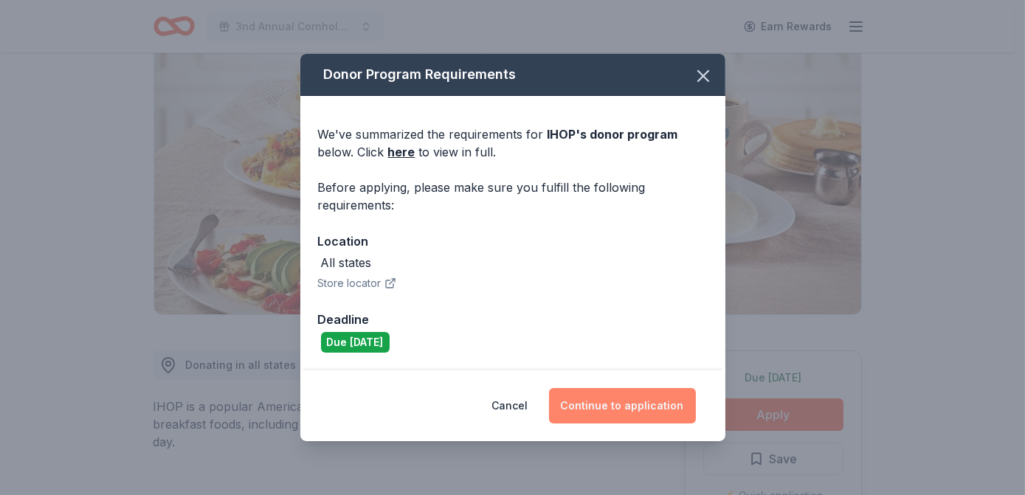
click at [655, 406] on button "Continue to application" at bounding box center [622, 405] width 147 height 35
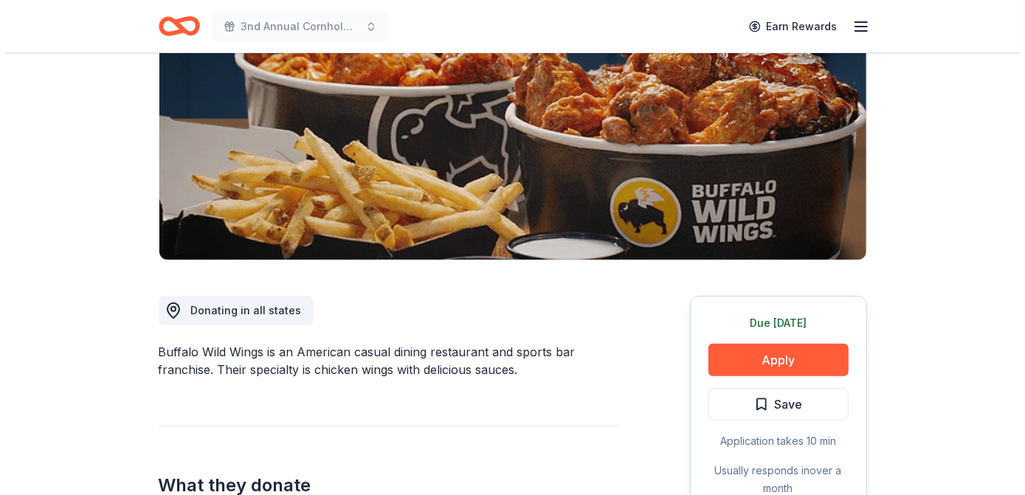
scroll to position [201, 0]
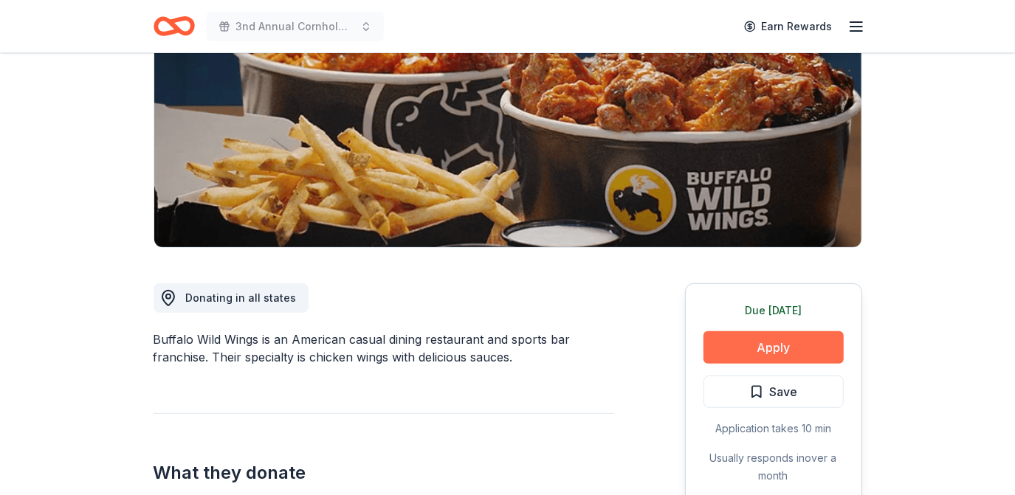
click at [742, 345] on button "Apply" at bounding box center [773, 347] width 140 height 32
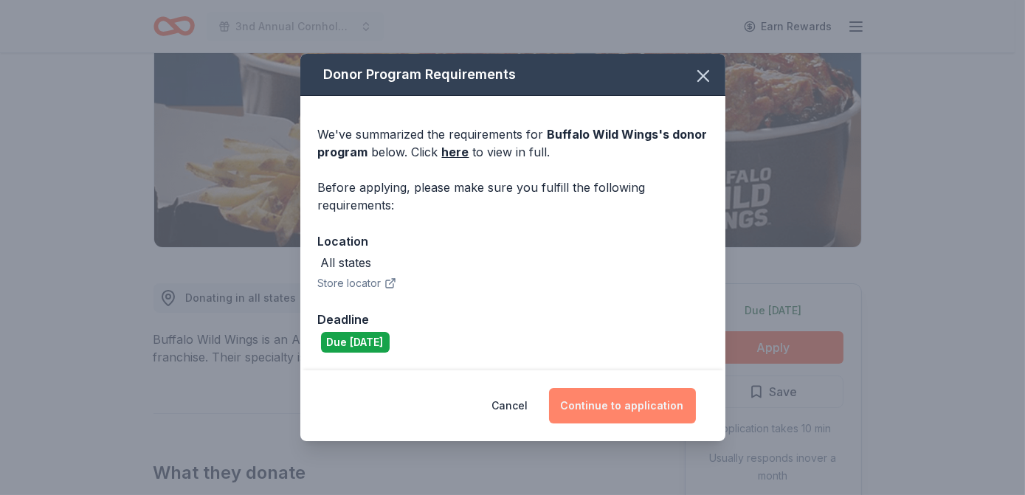
click at [629, 400] on button "Continue to application" at bounding box center [622, 405] width 147 height 35
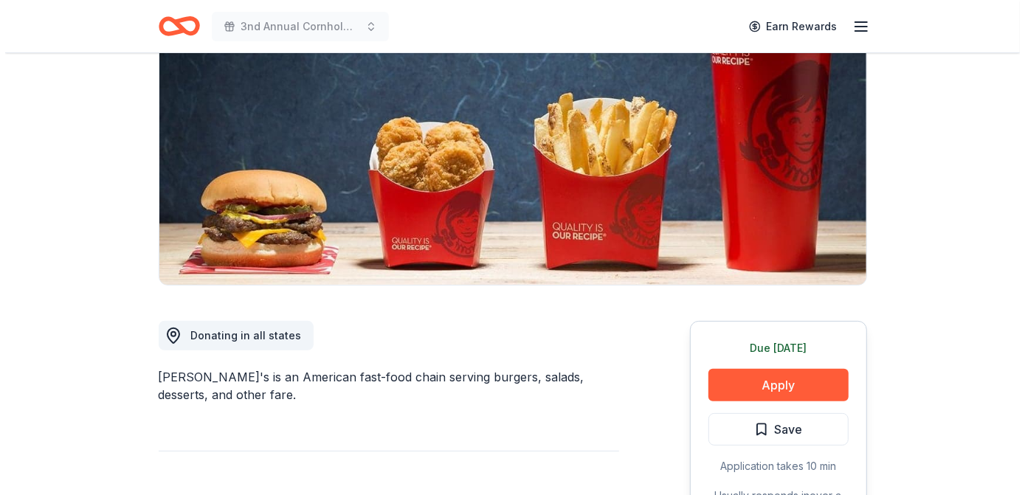
scroll to position [201, 0]
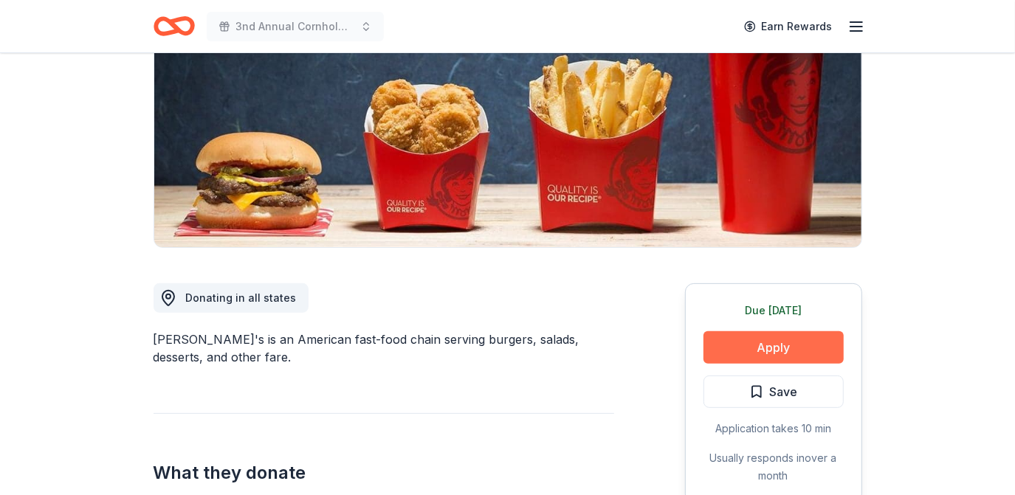
click at [749, 337] on button "Apply" at bounding box center [773, 347] width 140 height 32
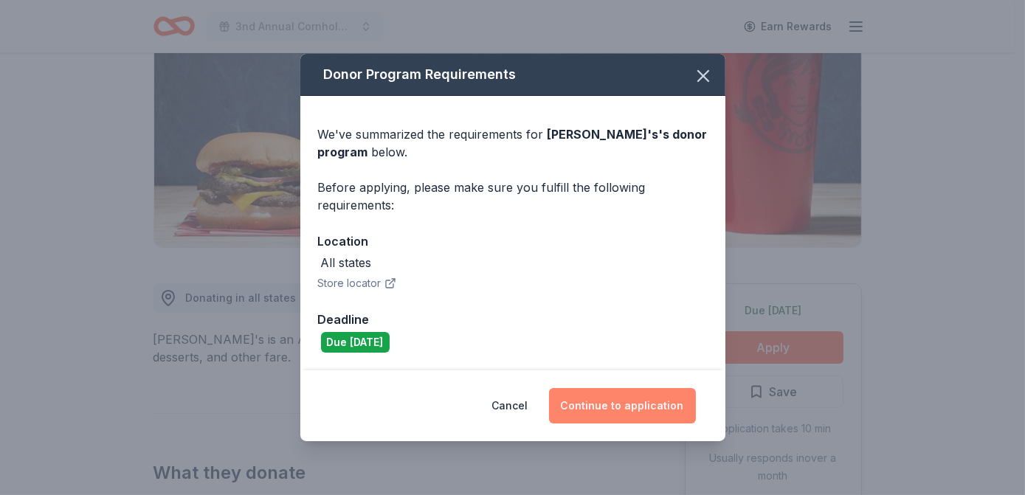
click at [663, 395] on button "Continue to application" at bounding box center [622, 405] width 147 height 35
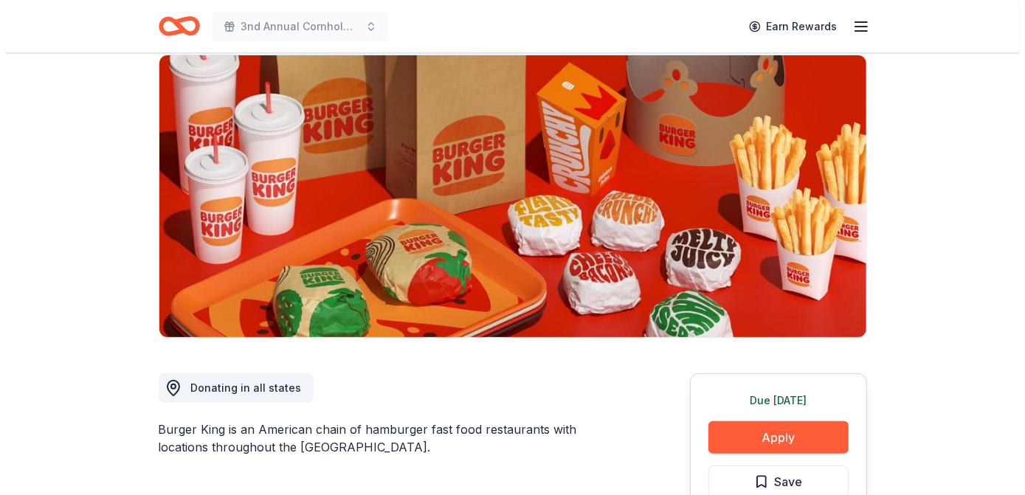
scroll to position [134, 0]
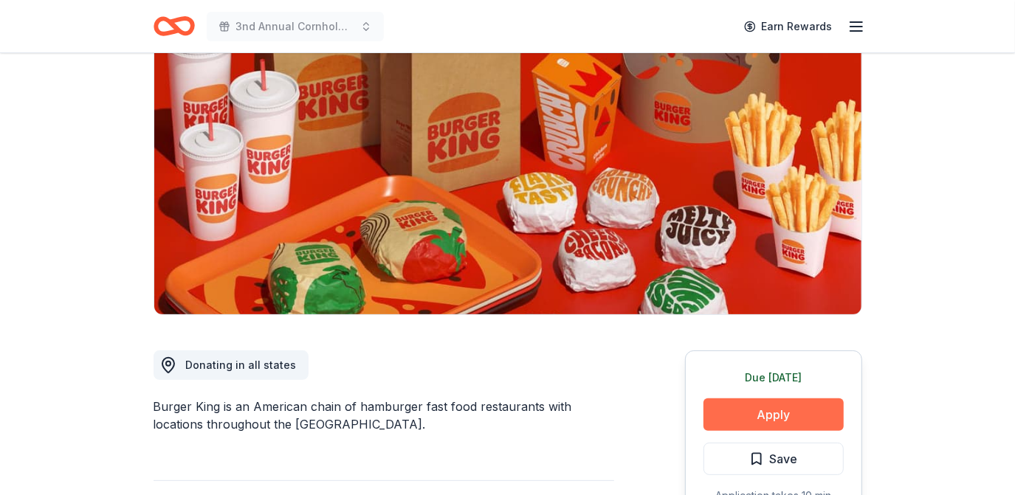
click at [791, 418] on button "Apply" at bounding box center [773, 415] width 140 height 32
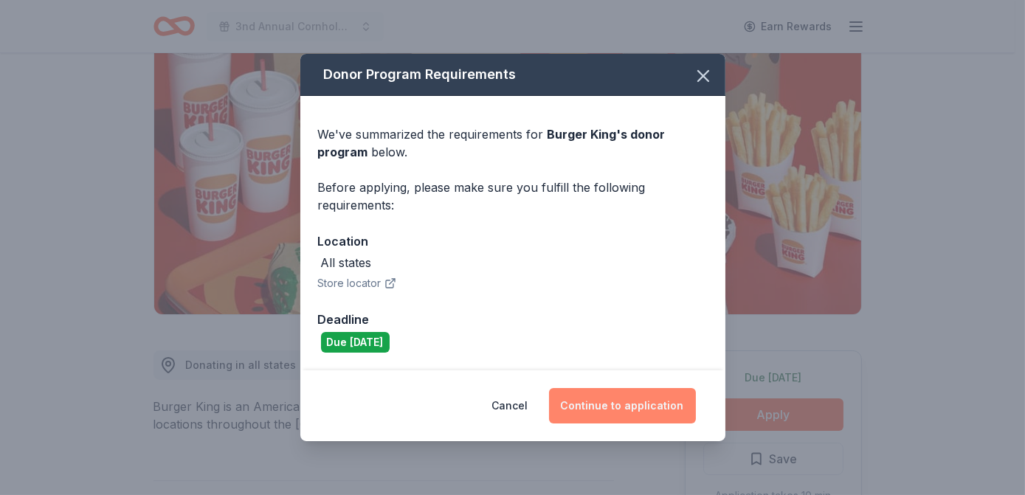
click at [630, 399] on button "Continue to application" at bounding box center [622, 405] width 147 height 35
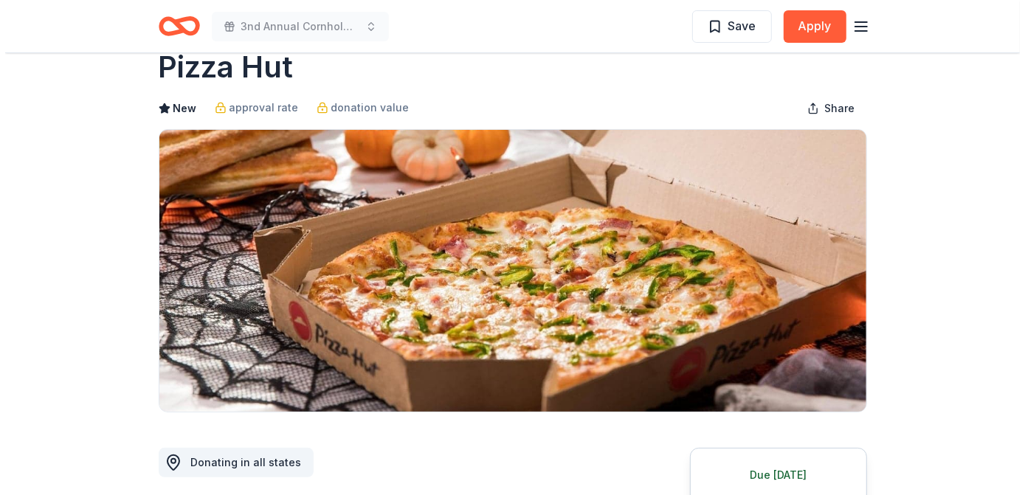
scroll to position [201, 0]
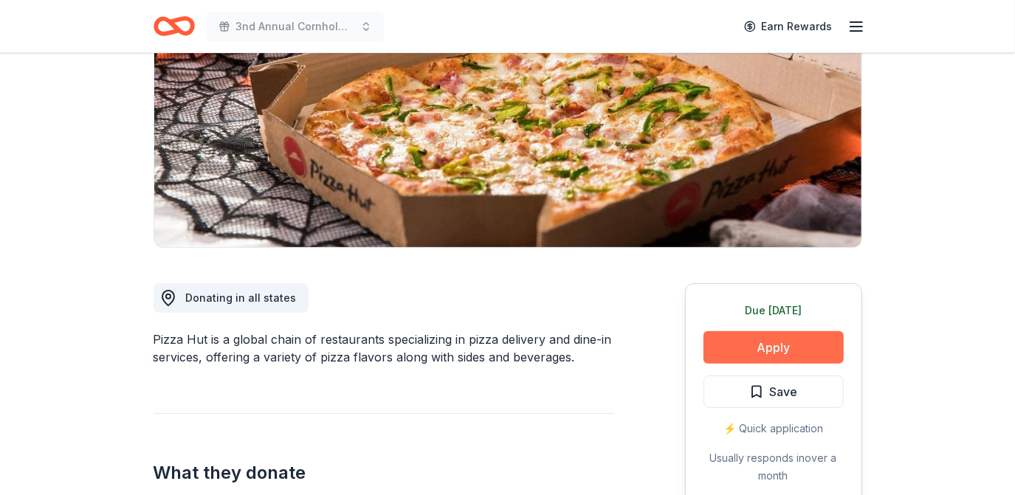
click at [777, 352] on button "Apply" at bounding box center [773, 347] width 140 height 32
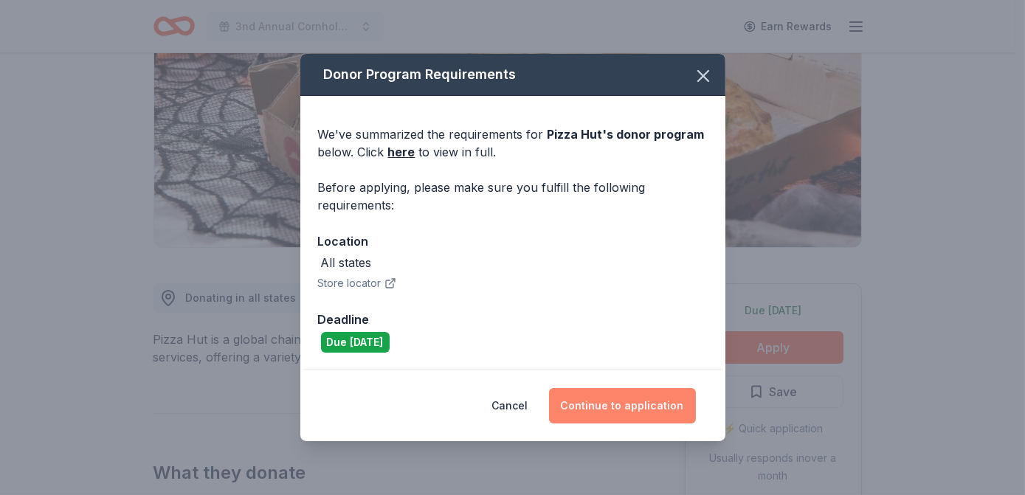
click at [651, 402] on button "Continue to application" at bounding box center [622, 405] width 147 height 35
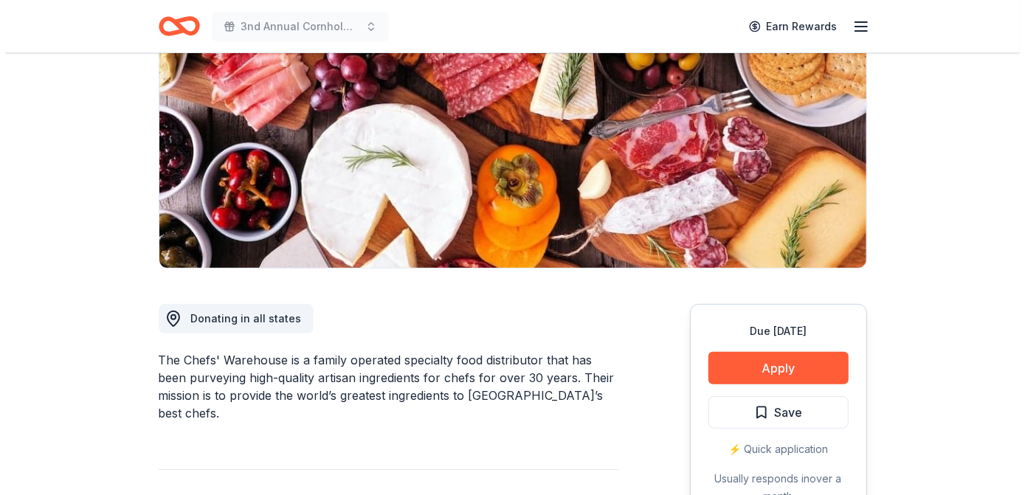
scroll to position [201, 0]
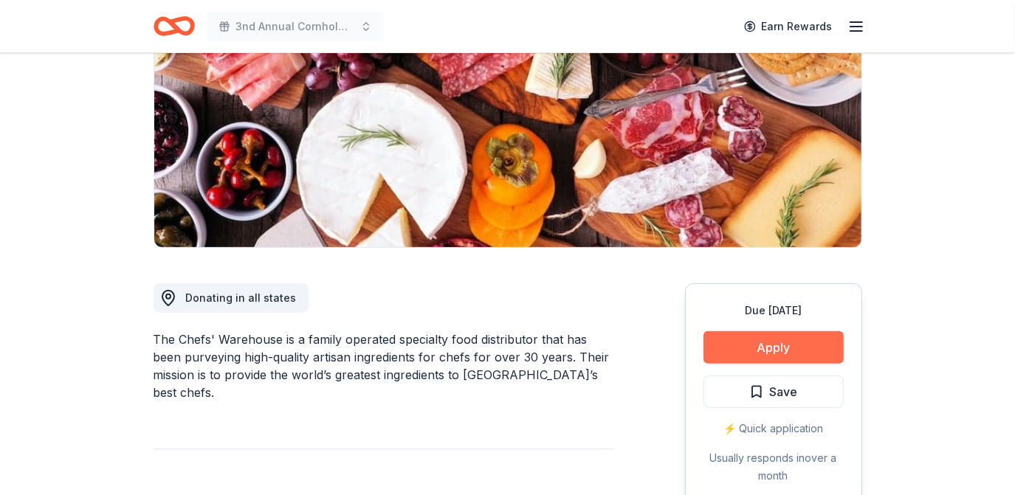
click at [780, 349] on button "Apply" at bounding box center [773, 347] width 140 height 32
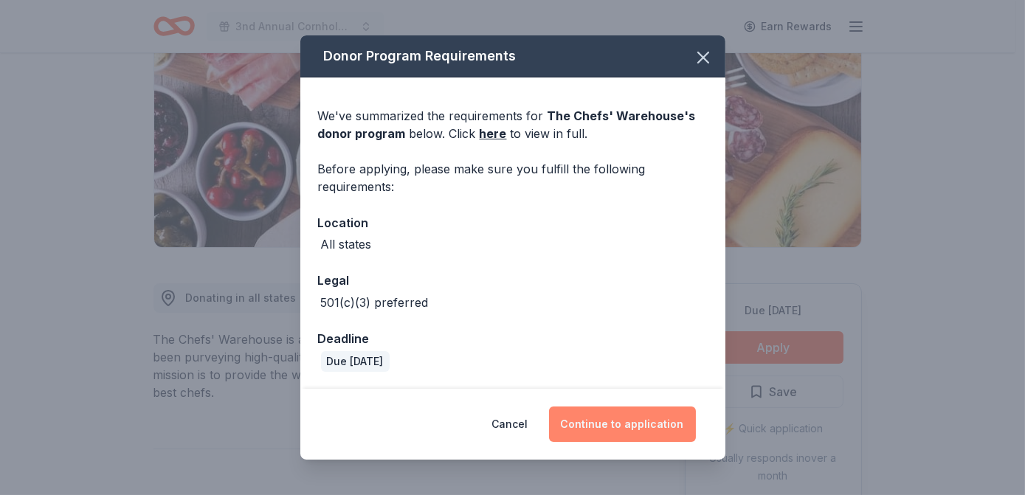
click at [618, 416] on button "Continue to application" at bounding box center [622, 424] width 147 height 35
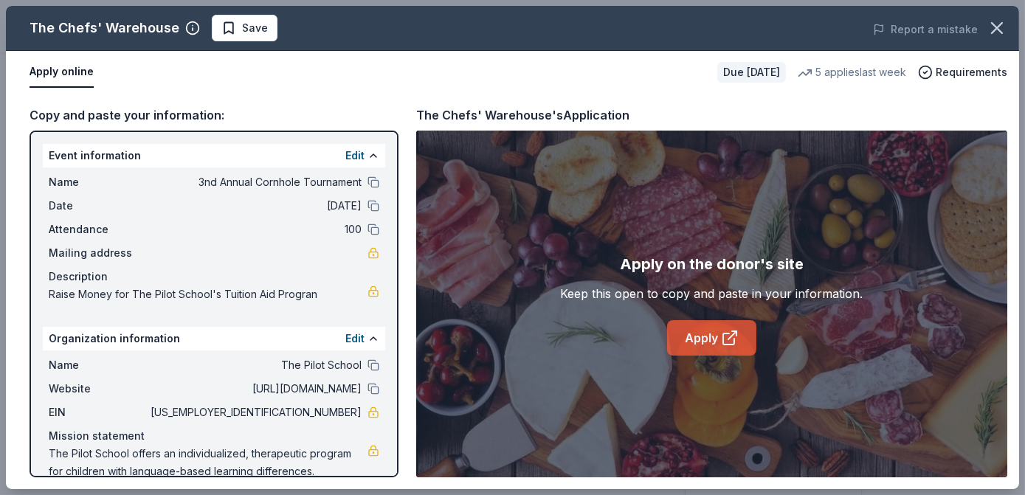
click at [701, 322] on link "Apply" at bounding box center [711, 337] width 89 height 35
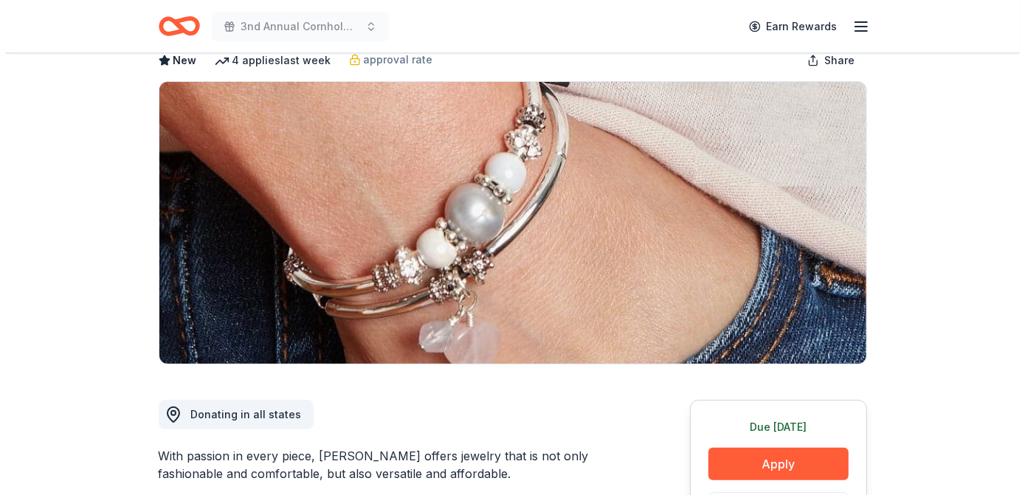
scroll to position [134, 0]
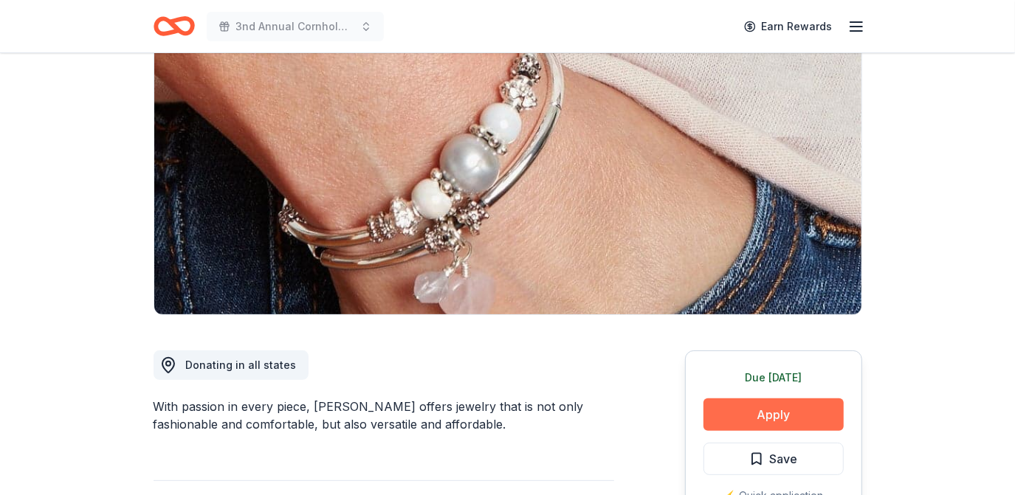
click at [778, 403] on button "Apply" at bounding box center [773, 415] width 140 height 32
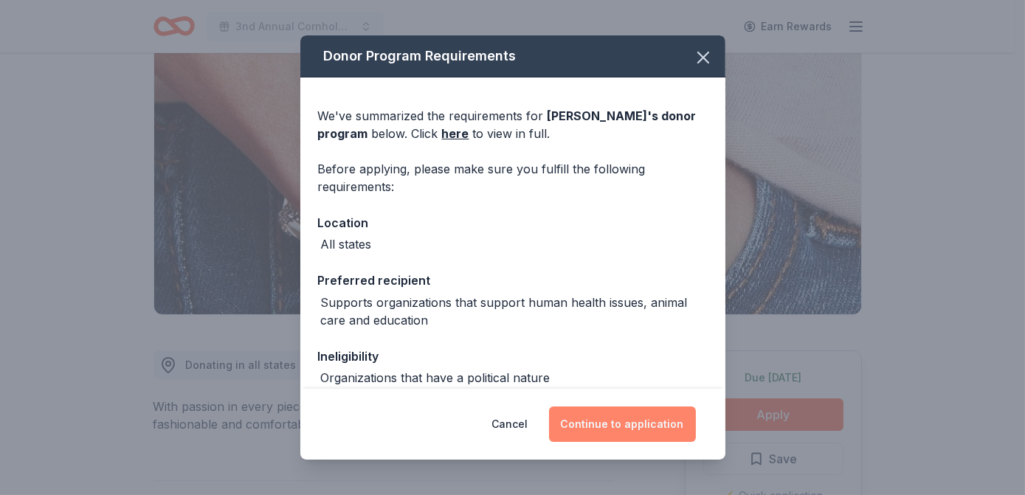
click at [646, 428] on button "Continue to application" at bounding box center [622, 424] width 147 height 35
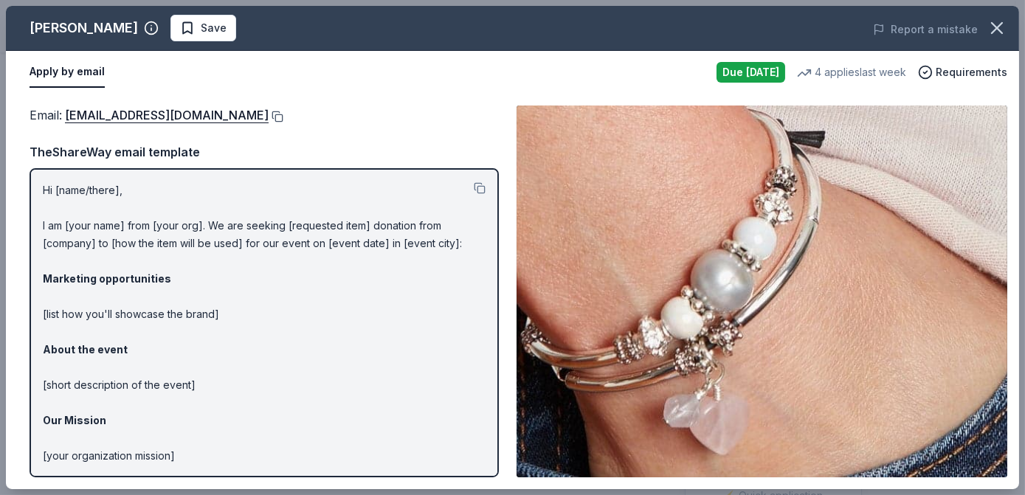
click at [269, 113] on button at bounding box center [276, 117] width 15 height 12
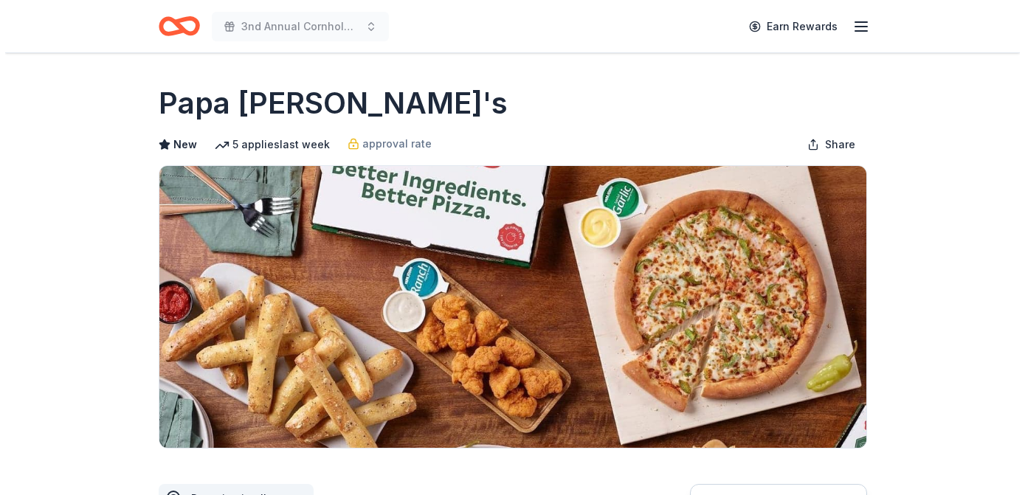
scroll to position [335, 0]
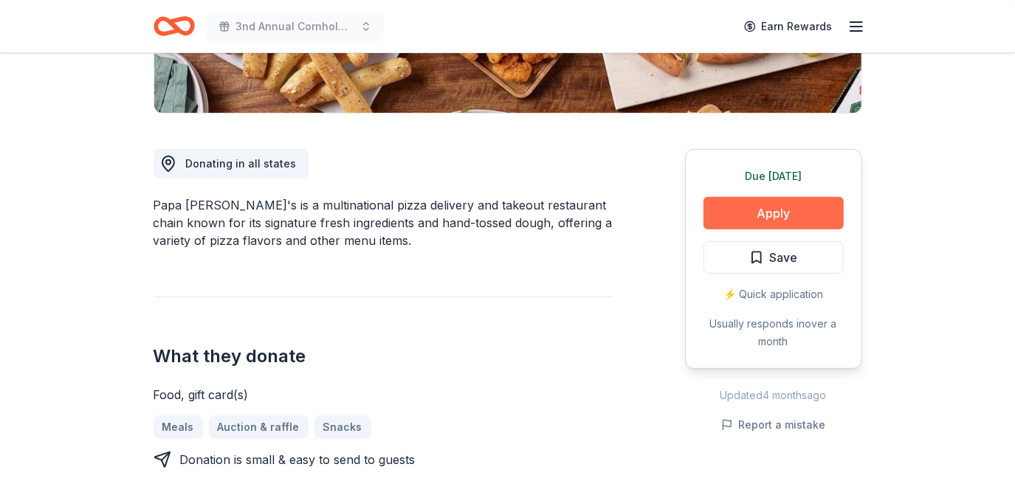
click at [750, 199] on button "Apply" at bounding box center [773, 213] width 140 height 32
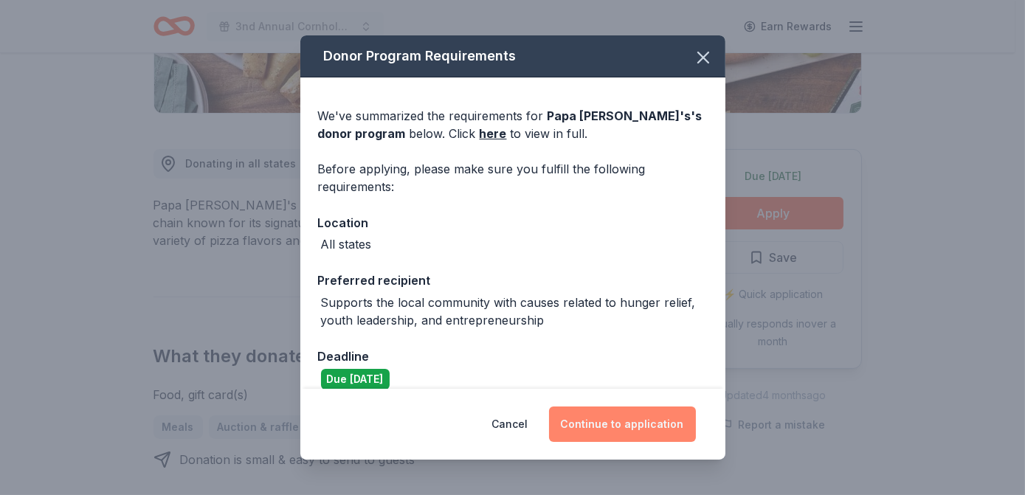
click at [620, 425] on button "Continue to application" at bounding box center [622, 424] width 147 height 35
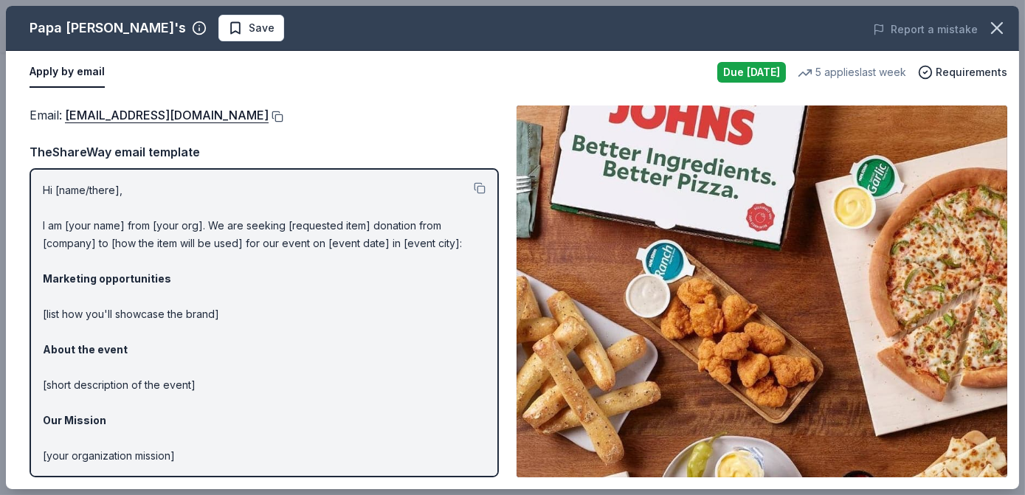
click at [269, 119] on button at bounding box center [276, 117] width 15 height 12
